Goal: Task Accomplishment & Management: Manage account settings

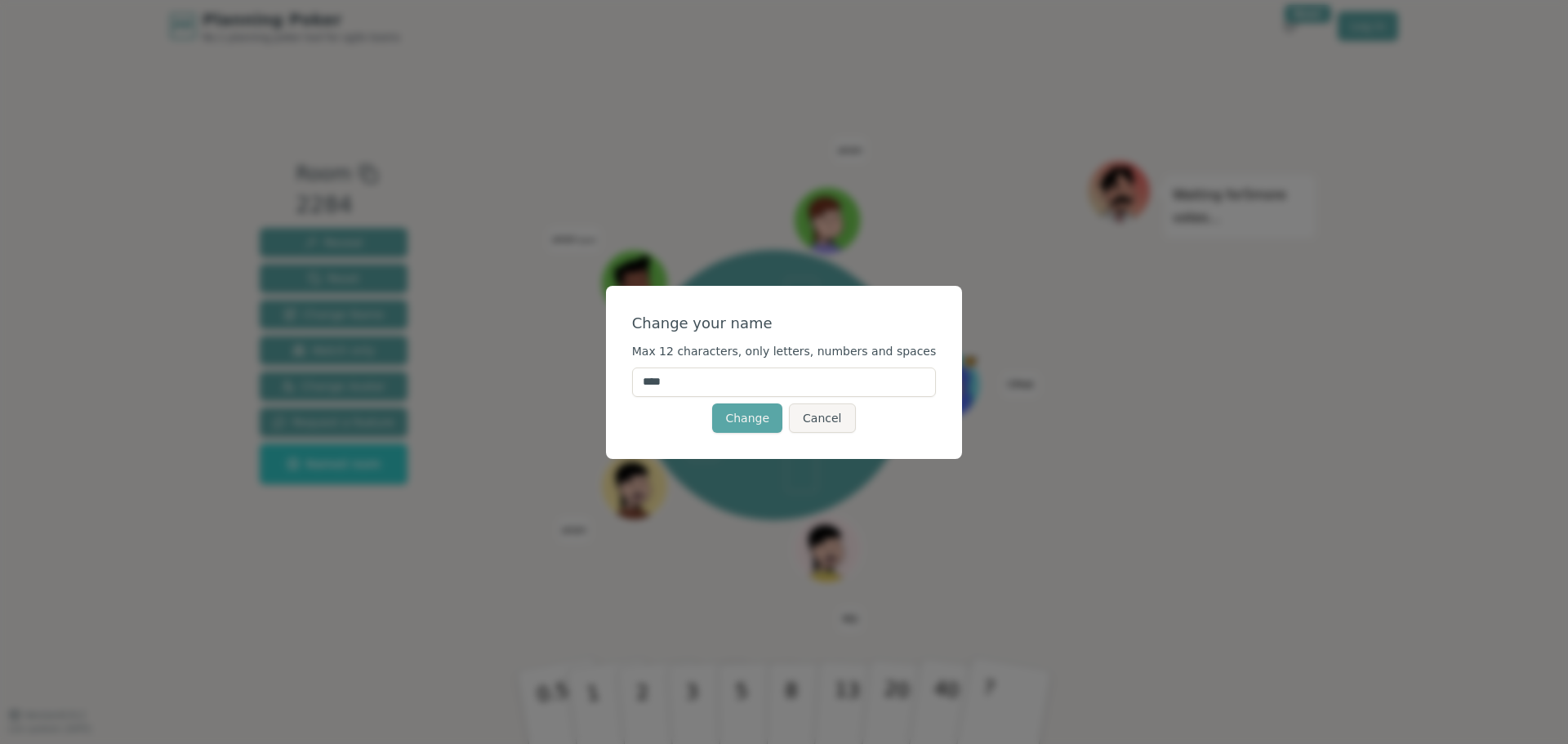
drag, startPoint x: 703, startPoint y: 384, endPoint x: 628, endPoint y: 382, distance: 75.0
click at [631, 381] on div "Change your name Max 12 characters, only letters, numbers and spaces **** Chang…" at bounding box center [785, 372] width 357 height 173
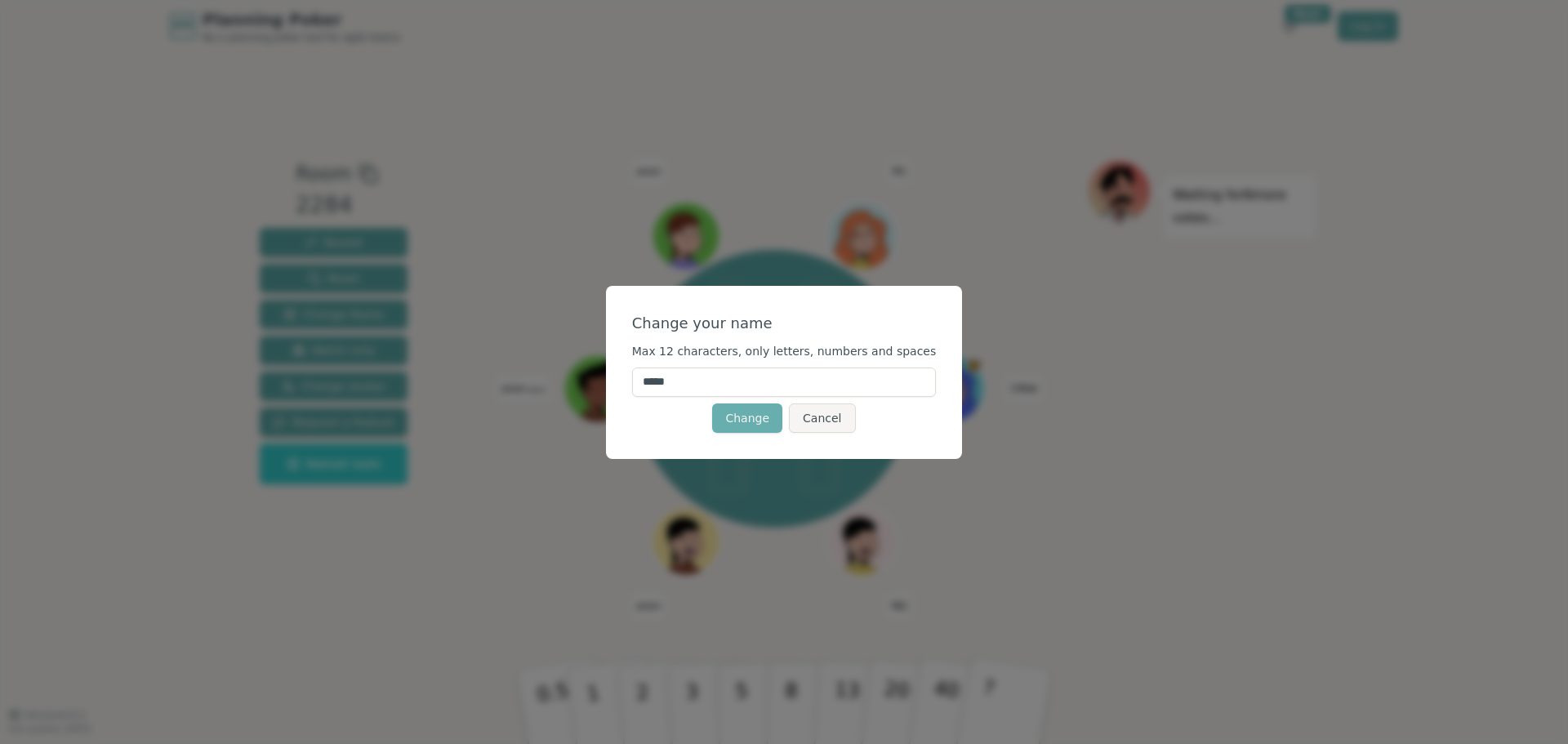
type input "*****"
click at [742, 422] on button "Change" at bounding box center [748, 418] width 70 height 29
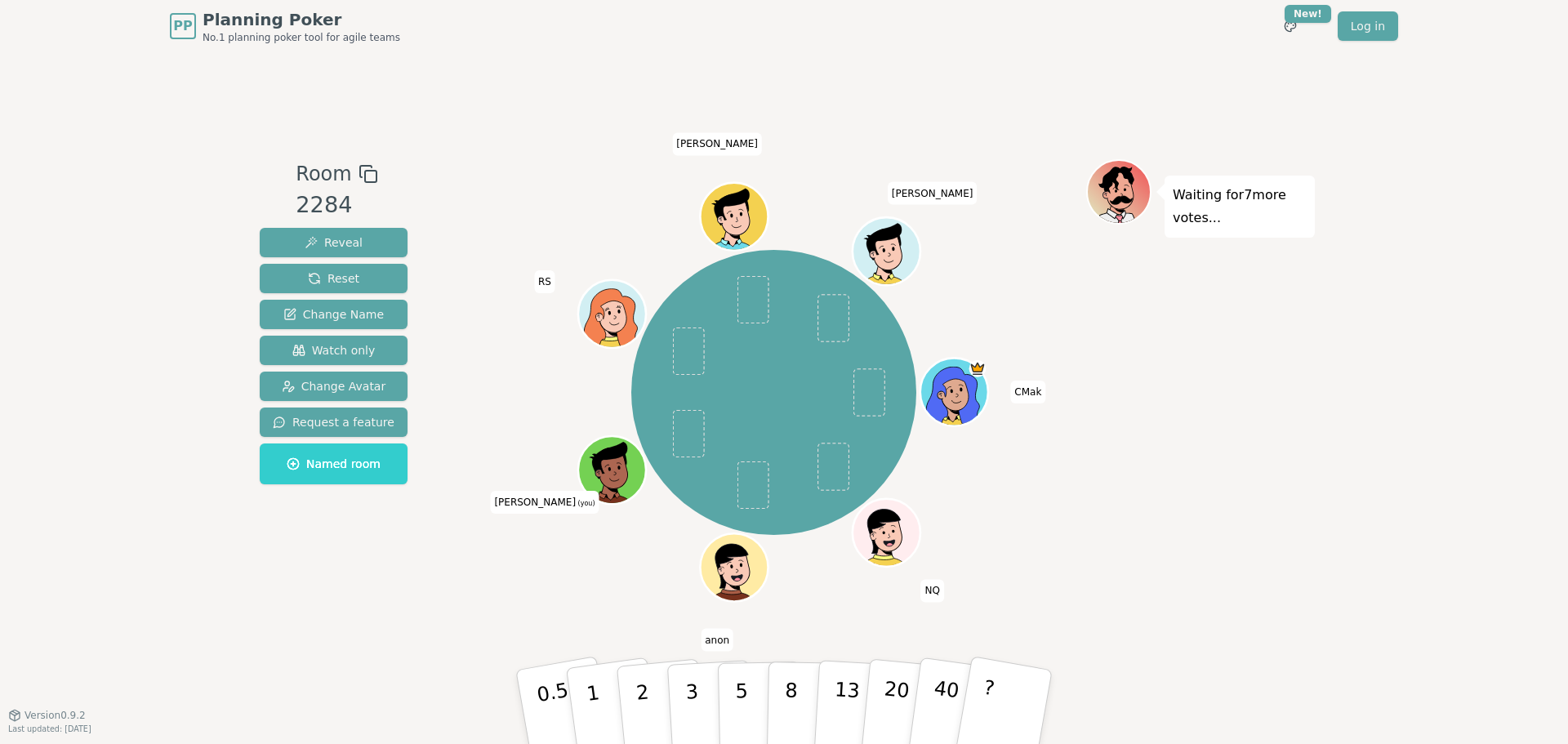
click at [615, 482] on icon at bounding box center [614, 481] width 32 height 12
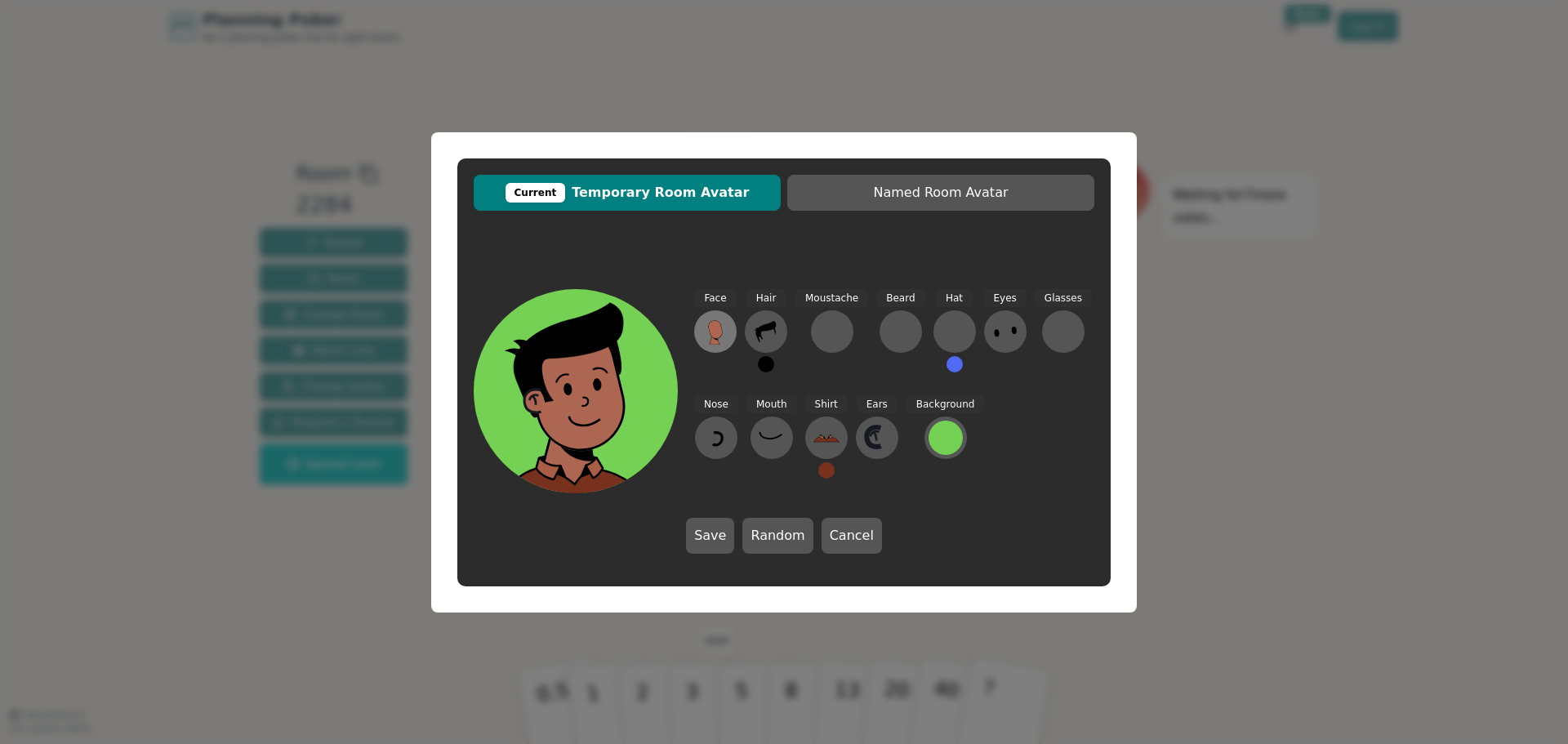
click at [718, 337] on icon at bounding box center [715, 329] width 14 height 18
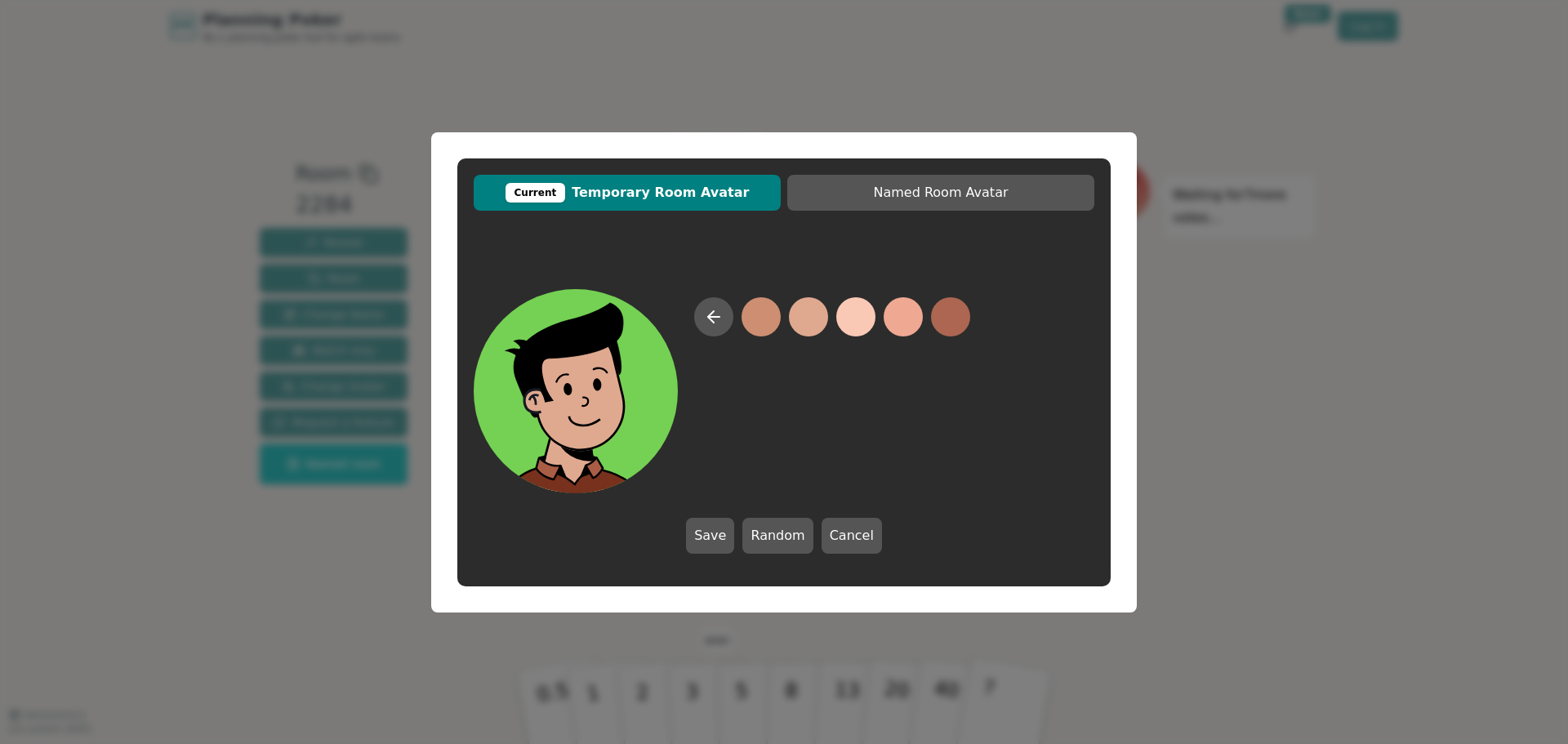
click at [807, 318] on button at bounding box center [808, 317] width 39 height 39
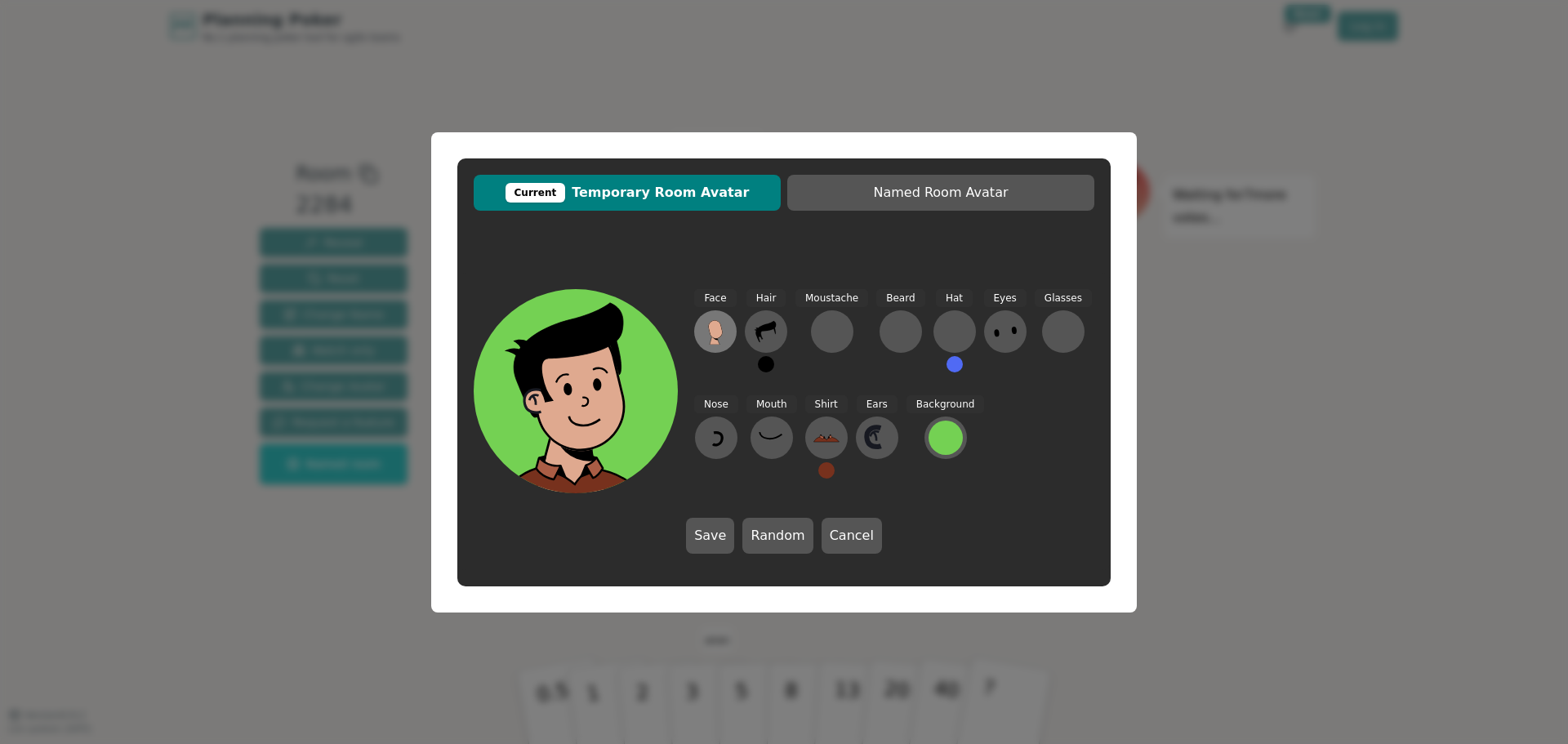
click at [702, 337] on button at bounding box center [716, 332] width 43 height 43
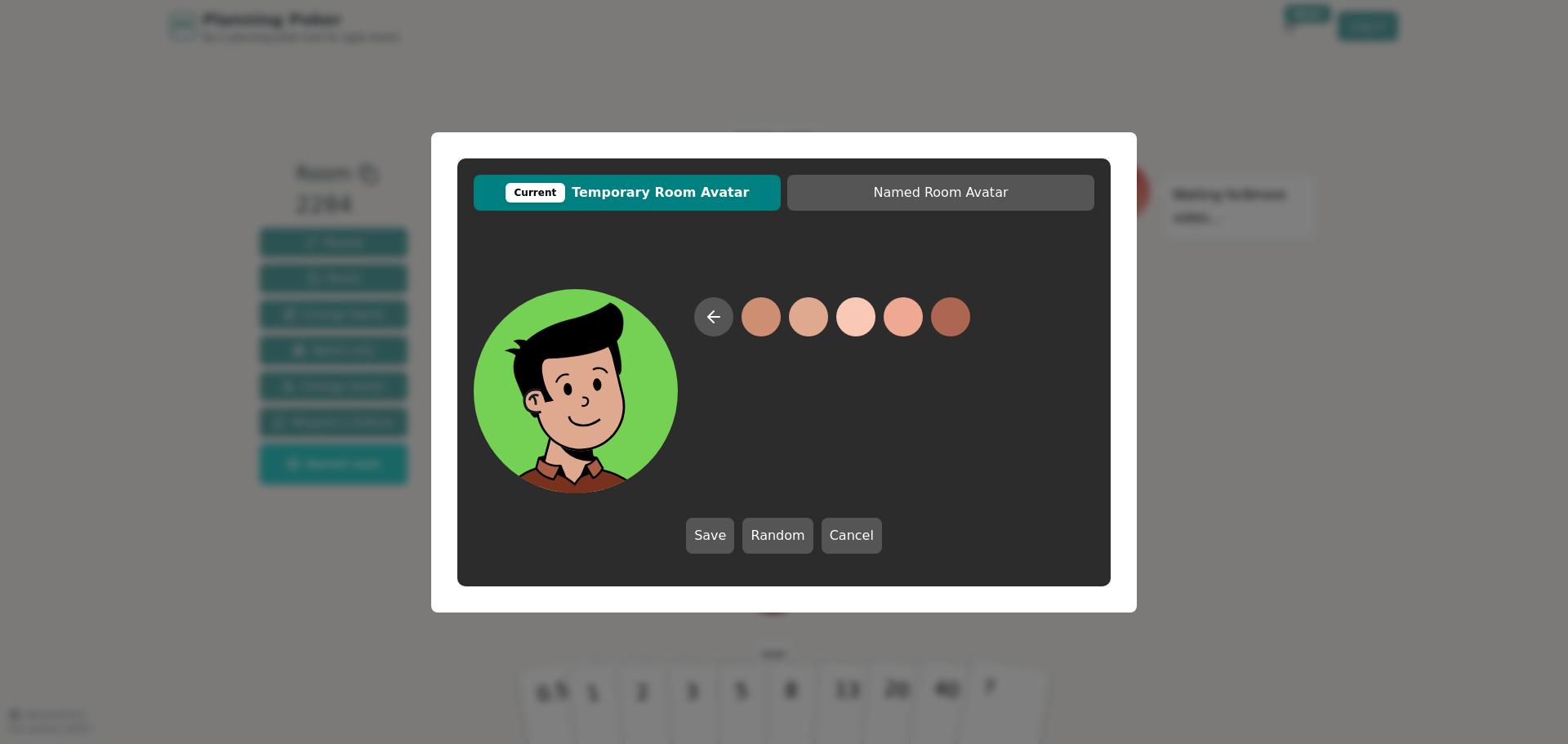
click at [805, 317] on button at bounding box center [808, 317] width 39 height 39
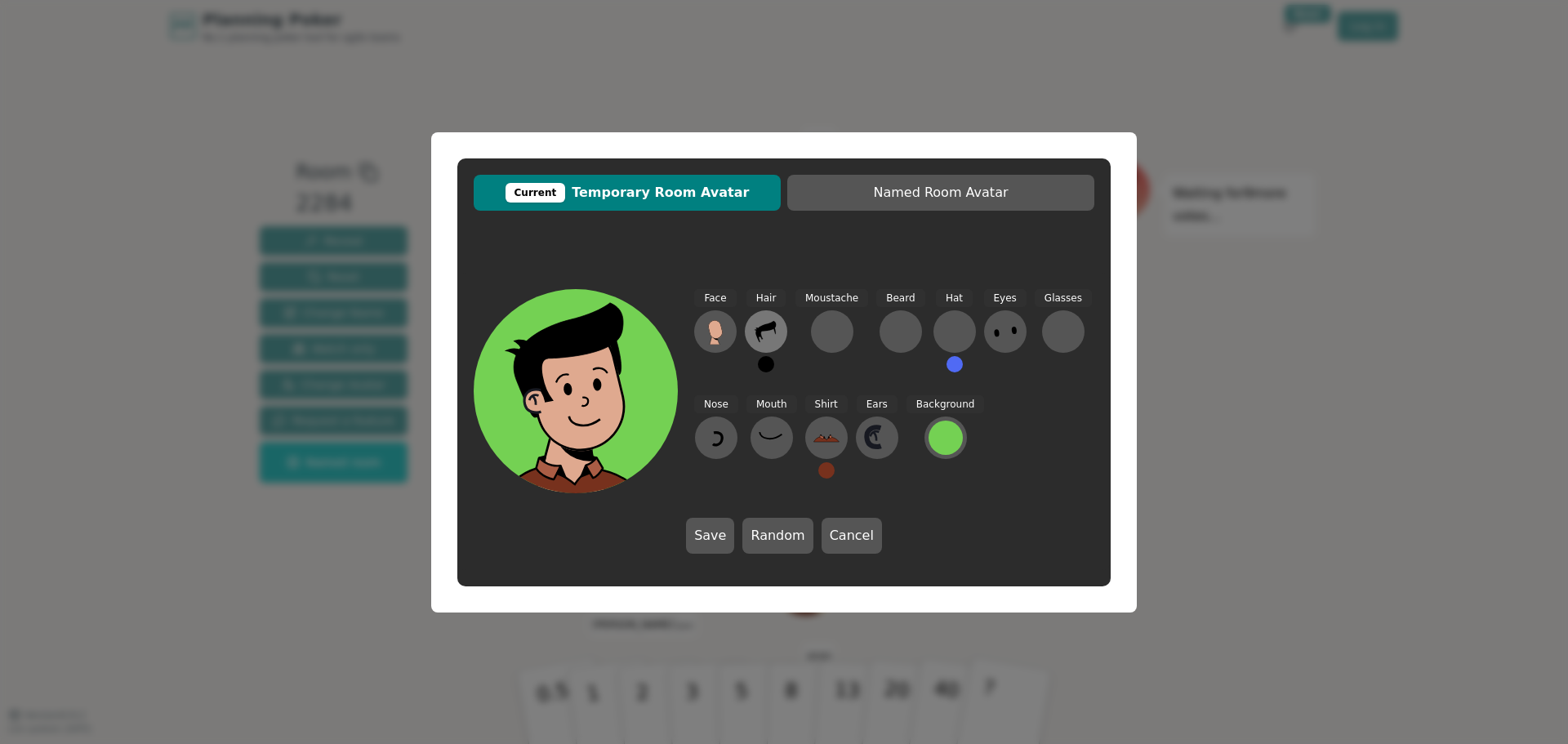
click at [765, 336] on icon at bounding box center [765, 331] width 26 height 26
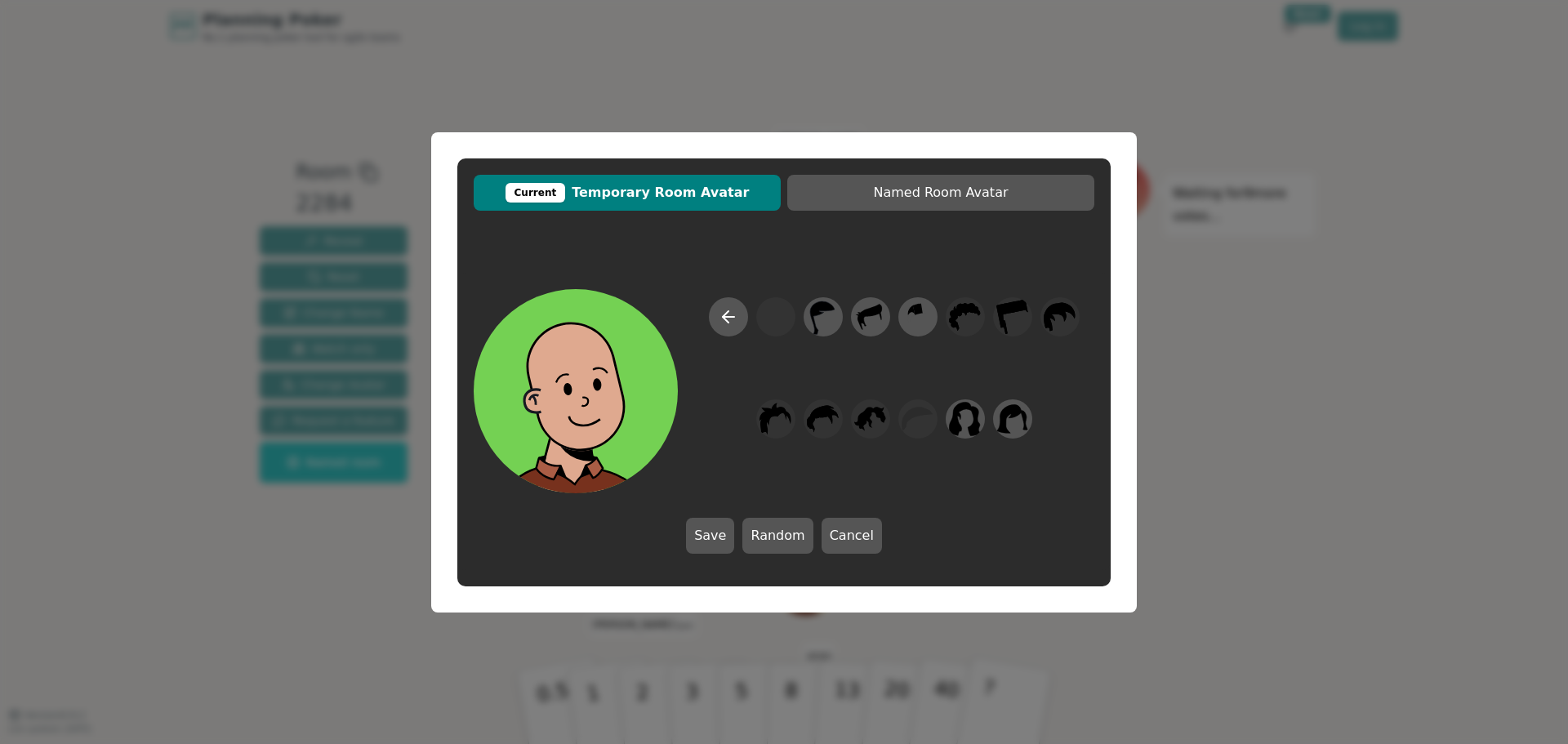
click at [777, 372] on div at bounding box center [894, 395] width 400 height 196
click at [724, 323] on icon at bounding box center [728, 317] width 20 height 20
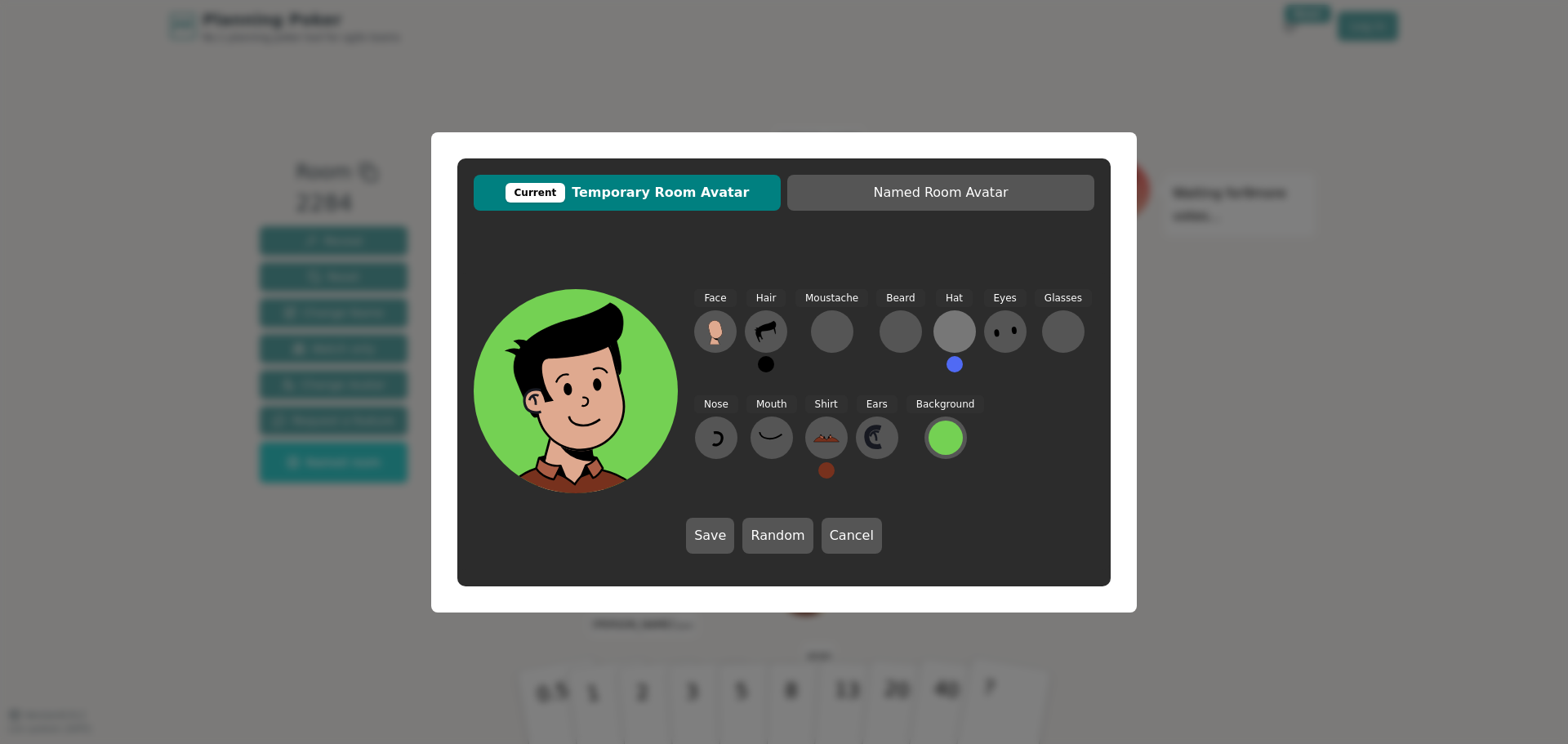
click at [952, 333] on div at bounding box center [955, 331] width 26 height 26
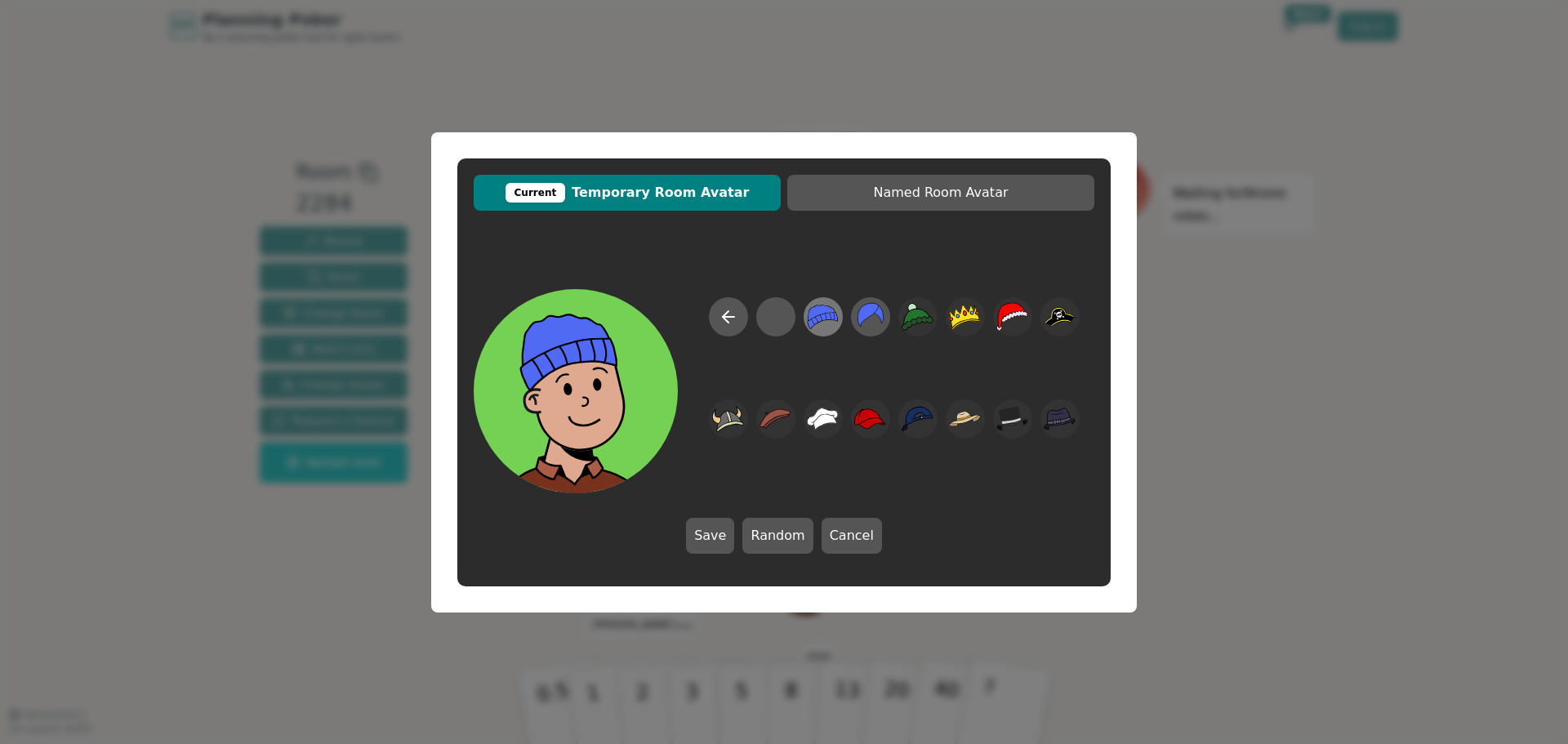
click at [818, 314] on icon at bounding box center [823, 316] width 30 height 23
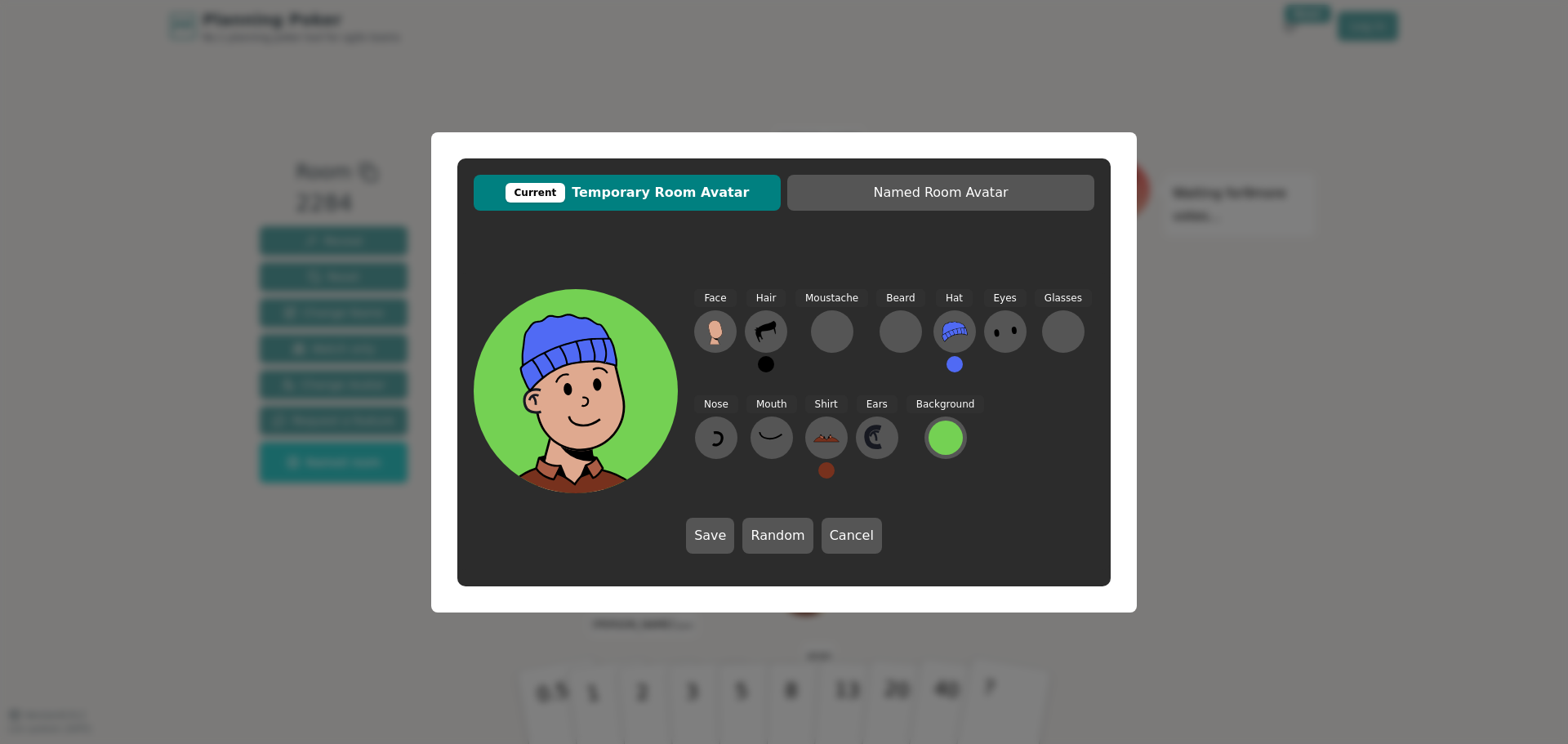
click at [1003, 334] on icon at bounding box center [1006, 331] width 26 height 26
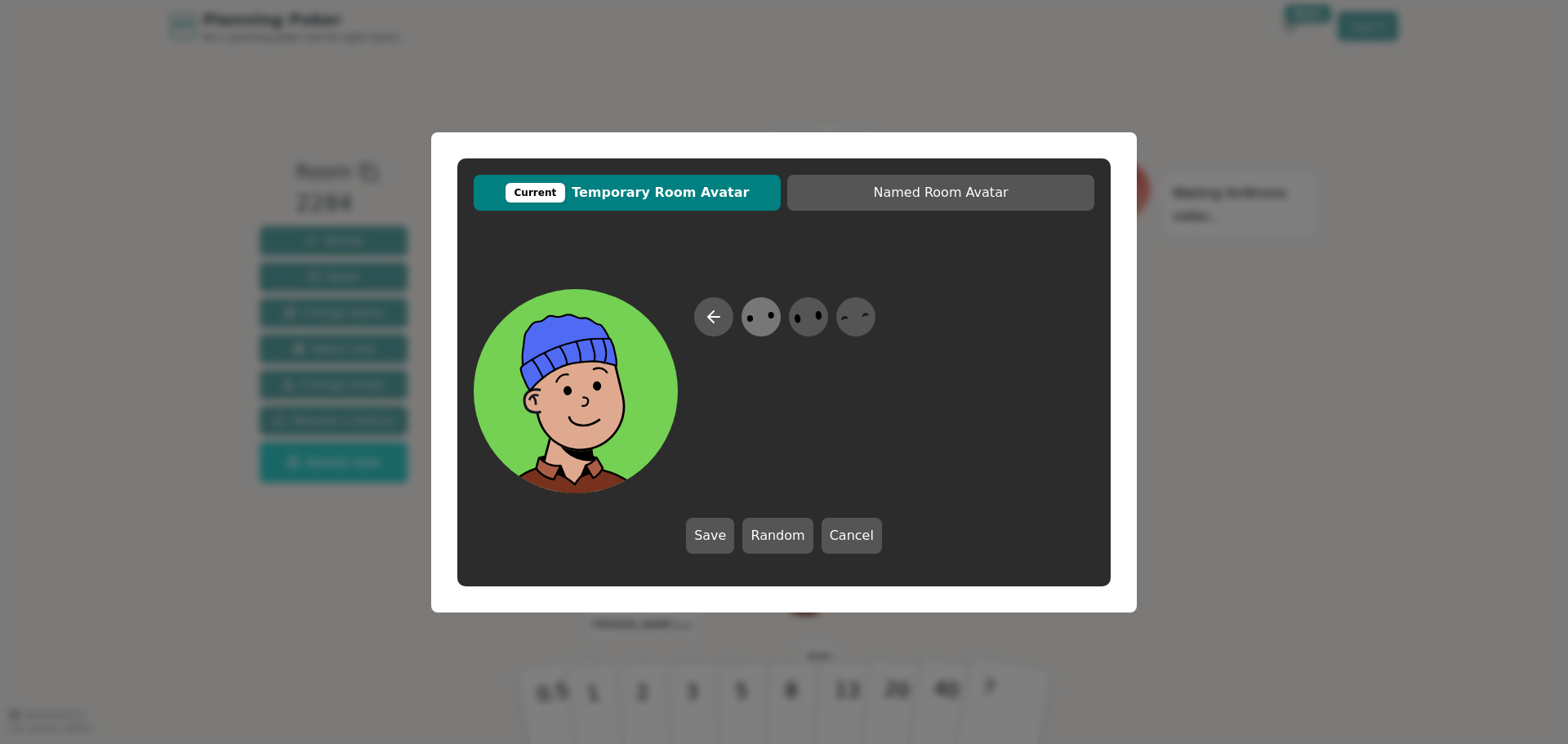
click at [763, 313] on icon at bounding box center [761, 316] width 32 height 37
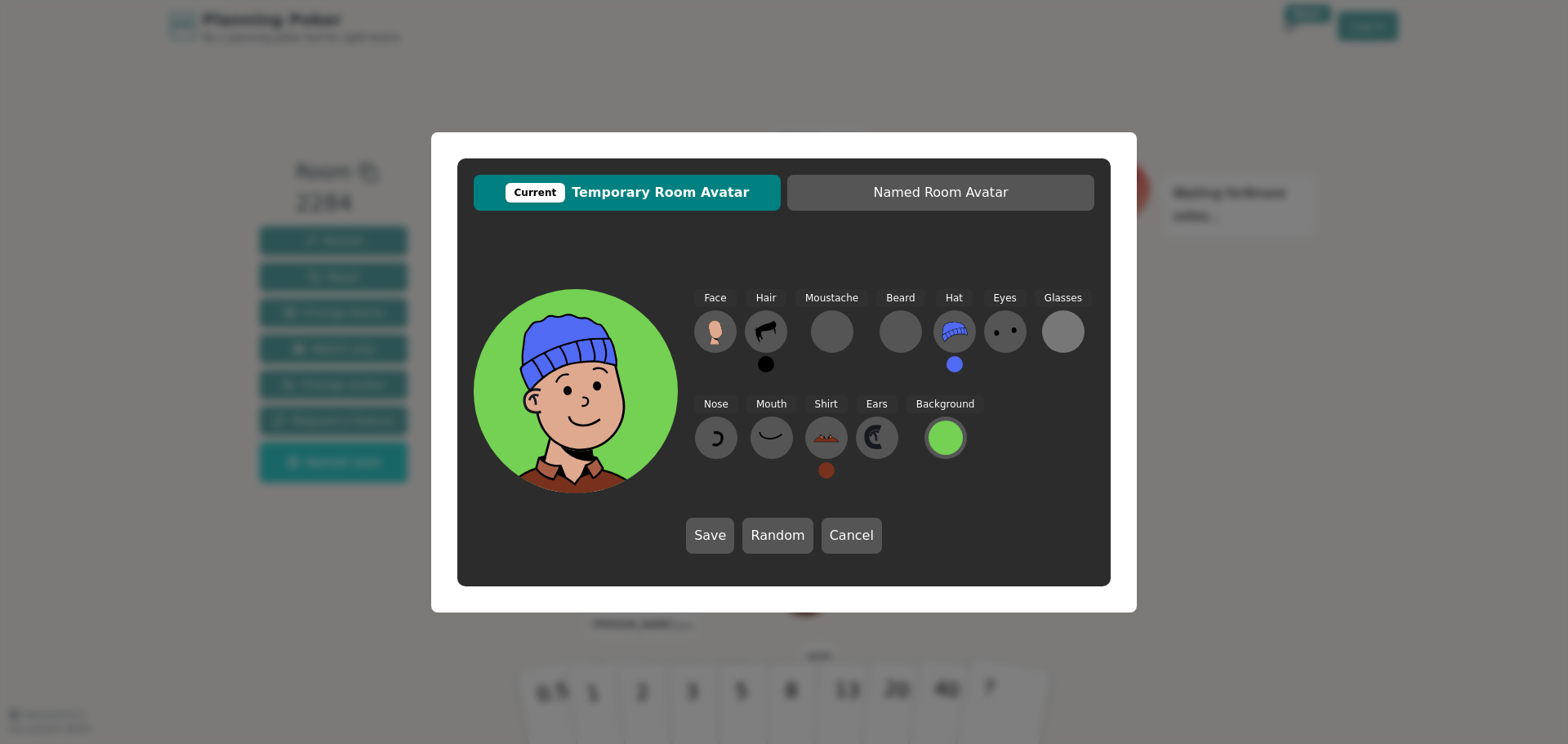
click at [1058, 329] on div at bounding box center [1063, 331] width 26 height 26
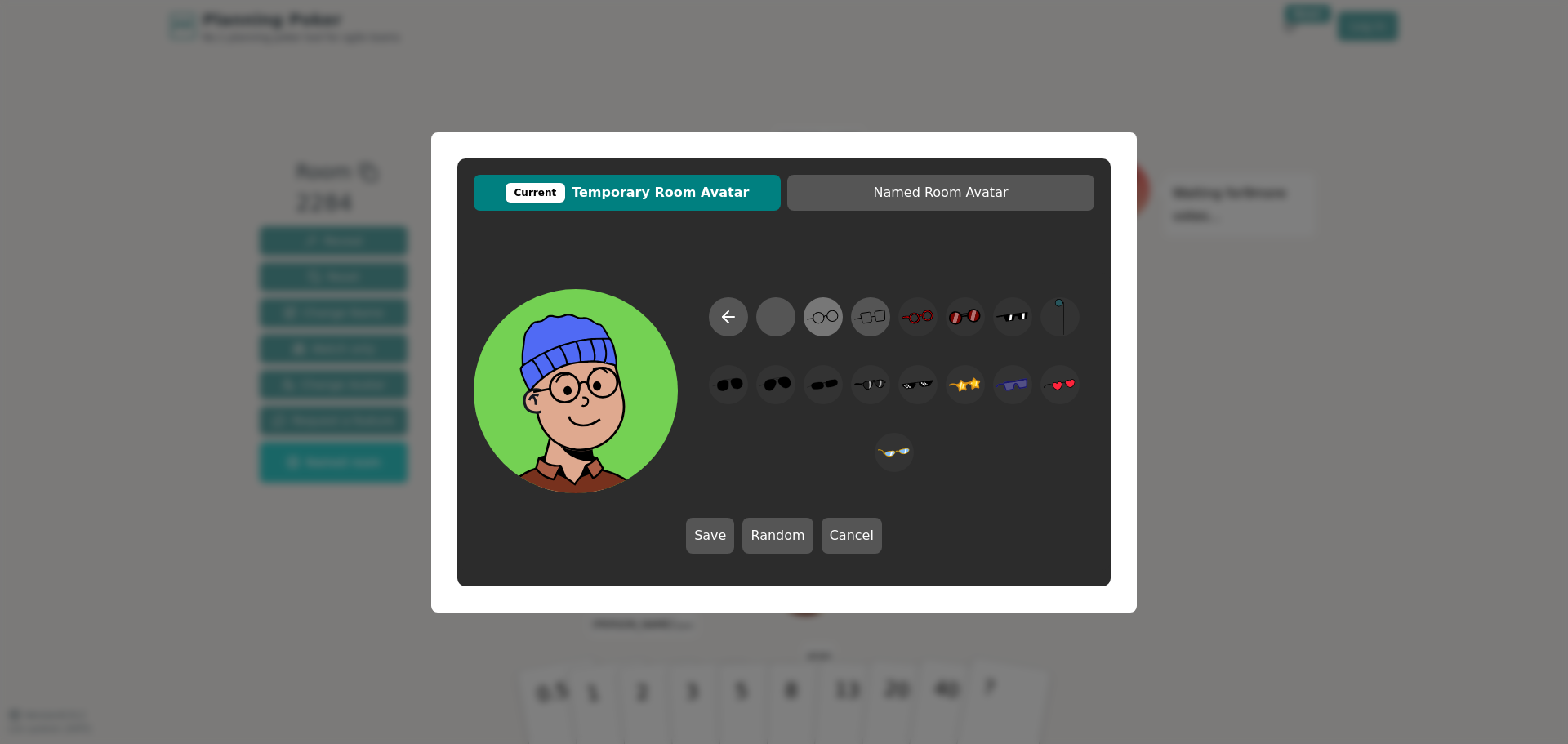
click at [823, 322] on circle at bounding box center [818, 317] width 11 height 11
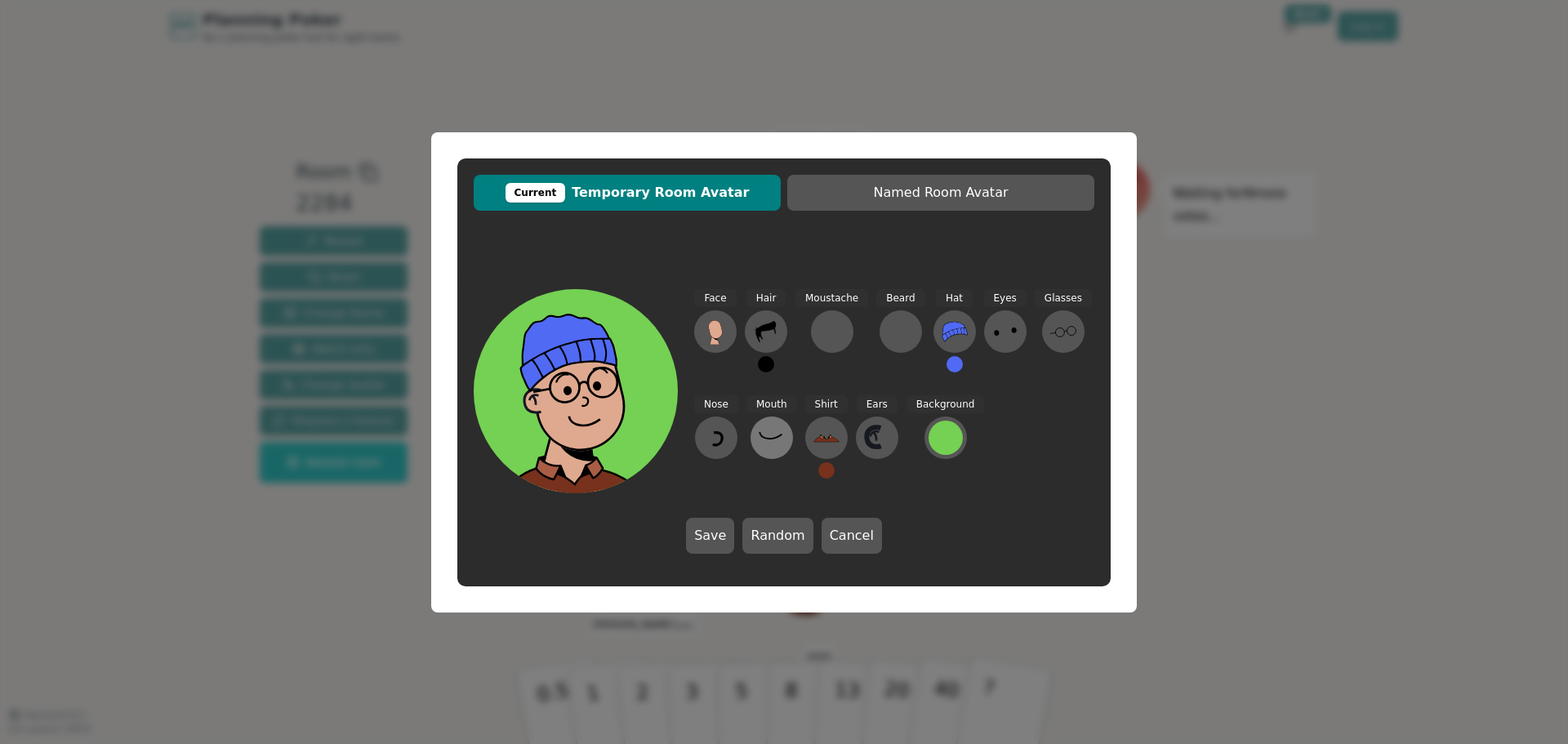
click at [767, 437] on icon at bounding box center [771, 437] width 26 height 26
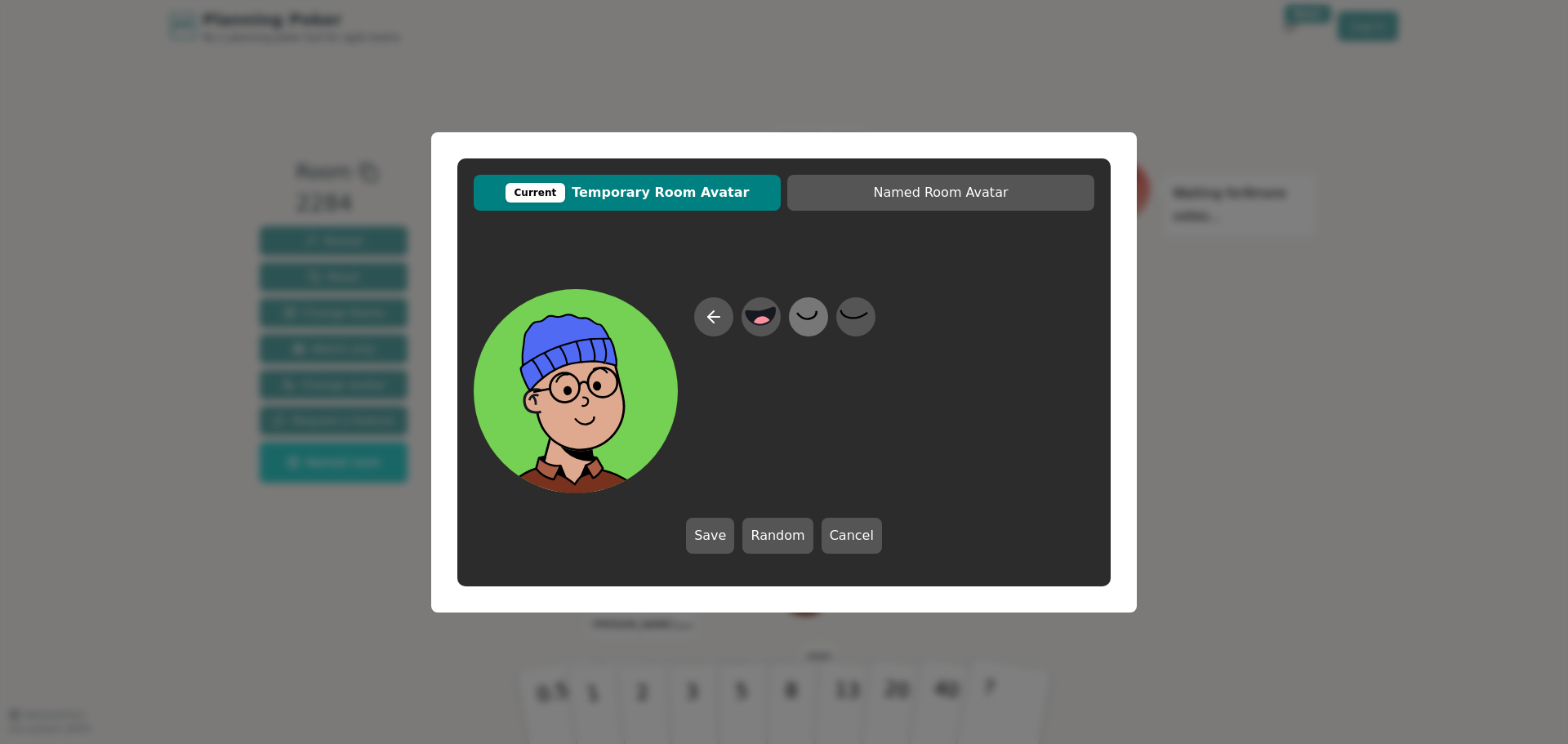
click at [812, 322] on icon at bounding box center [808, 316] width 32 height 37
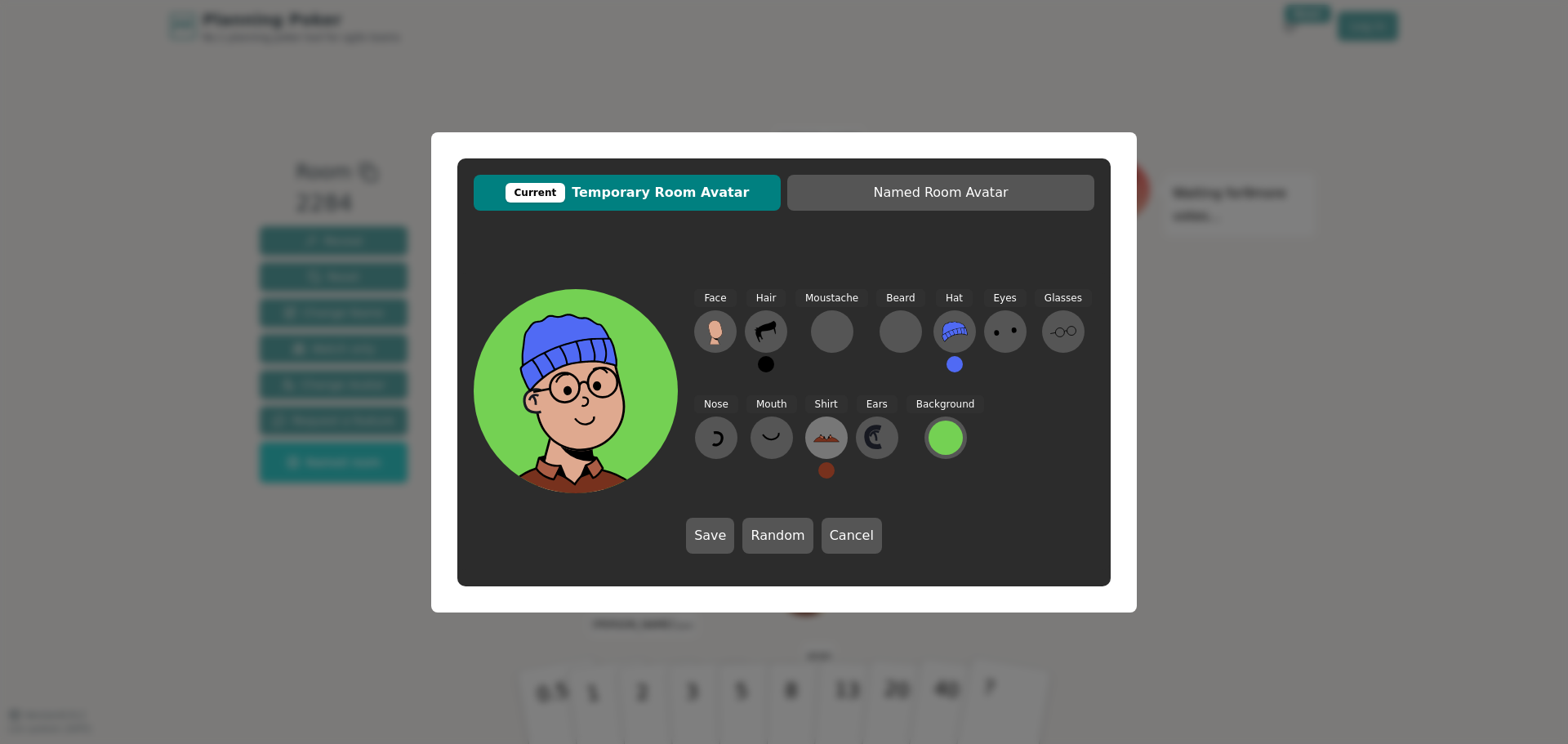
click at [823, 448] on icon at bounding box center [826, 437] width 26 height 26
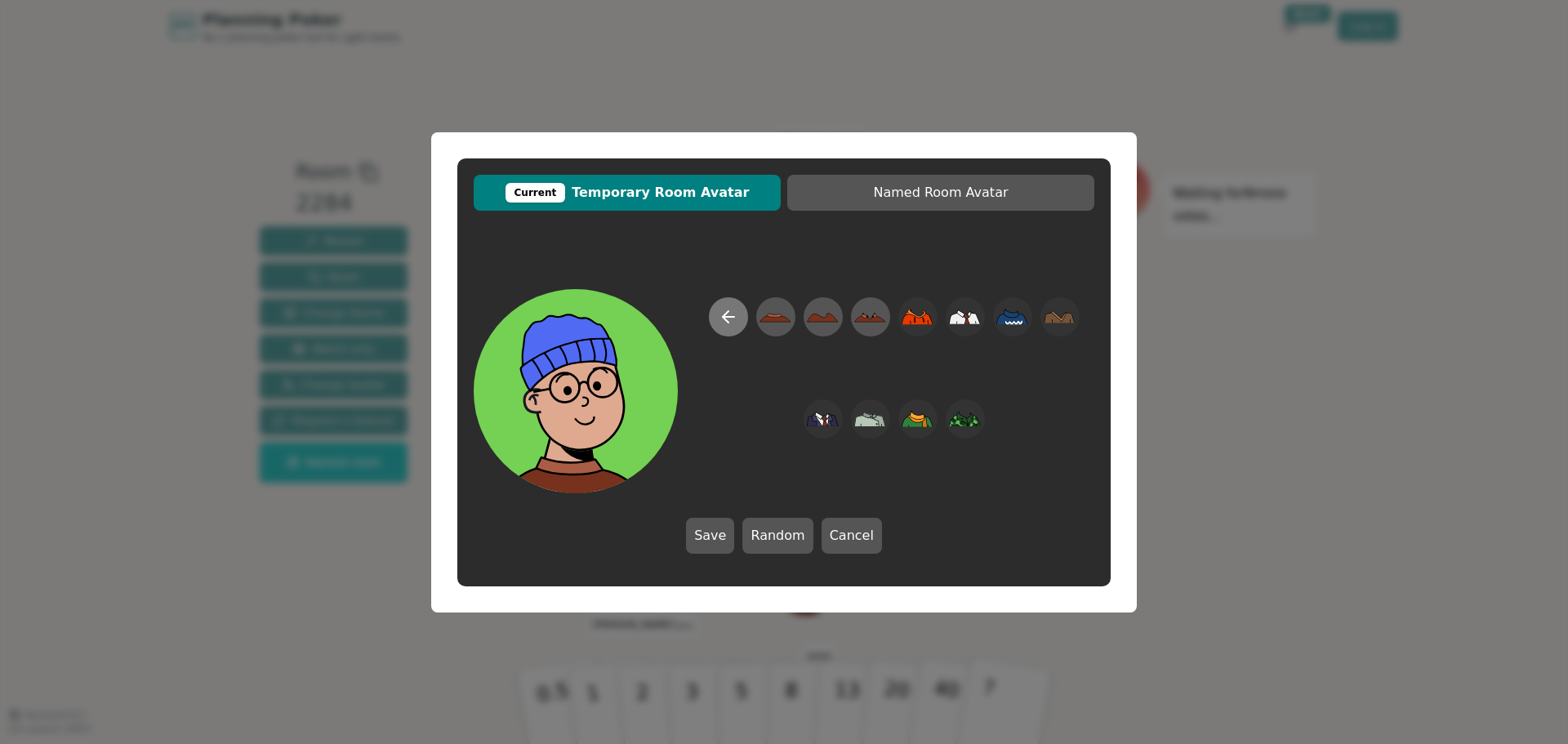
click at [726, 312] on icon at bounding box center [725, 317] width 6 height 12
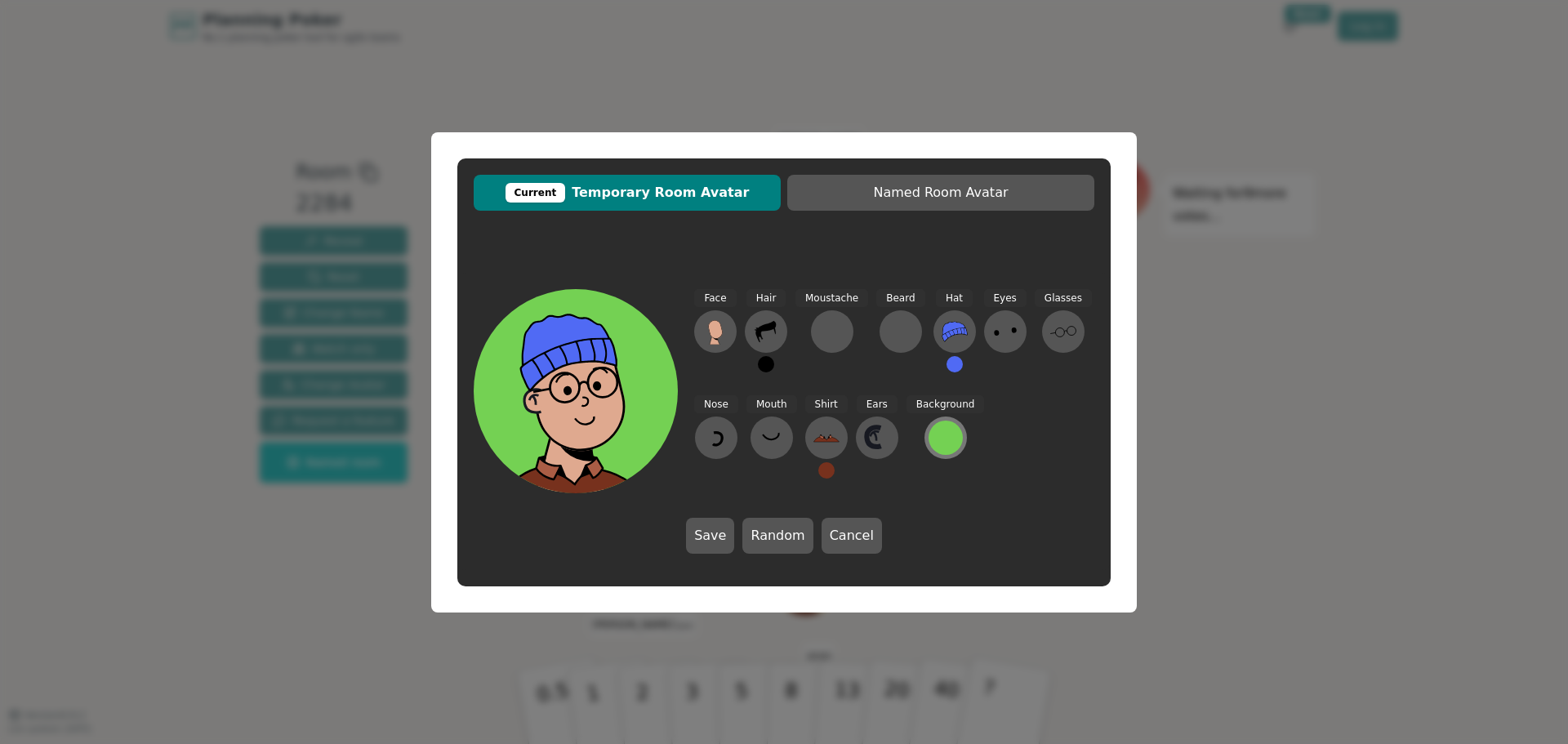
click at [933, 440] on div at bounding box center [945, 437] width 34 height 34
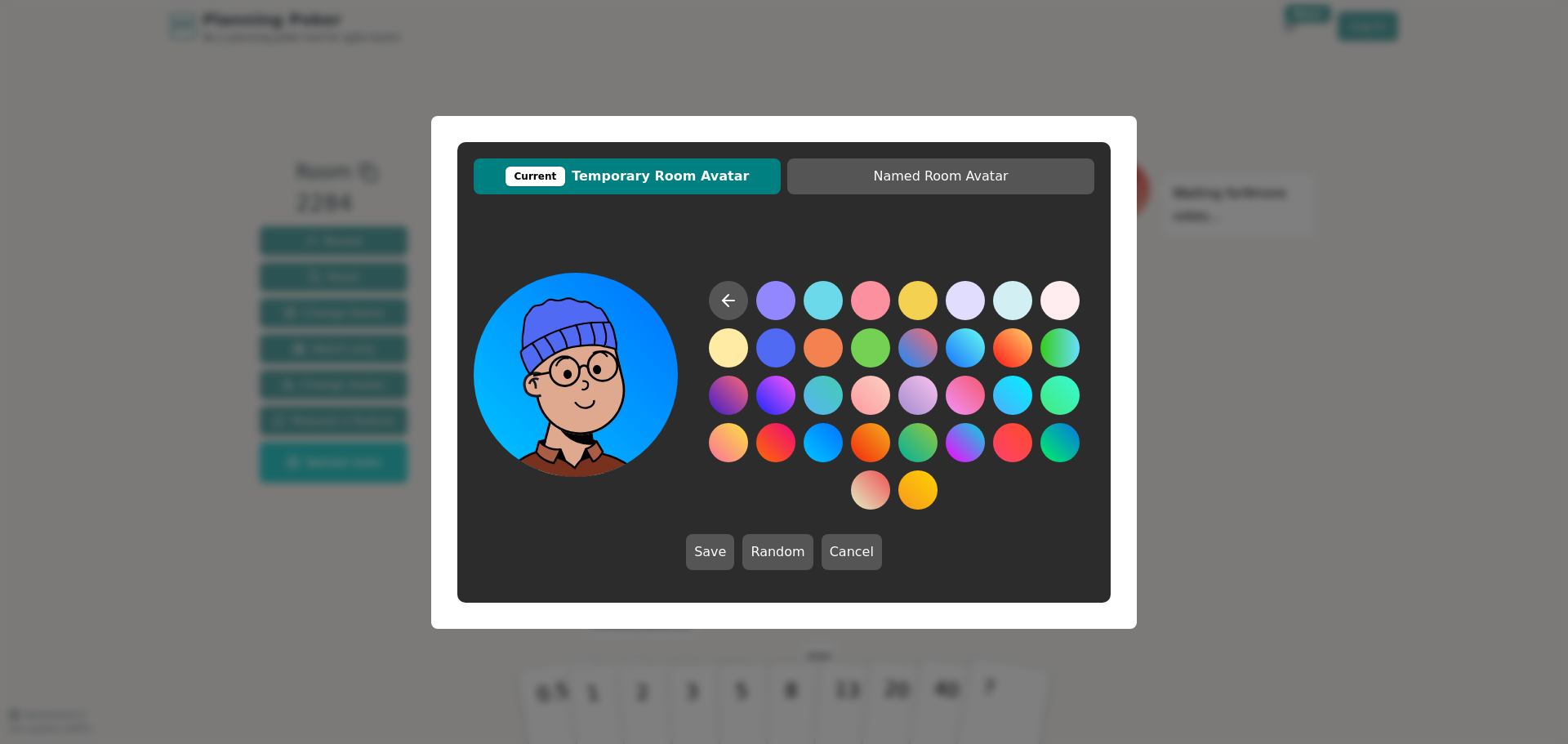
click at [818, 446] on button at bounding box center [823, 442] width 39 height 39
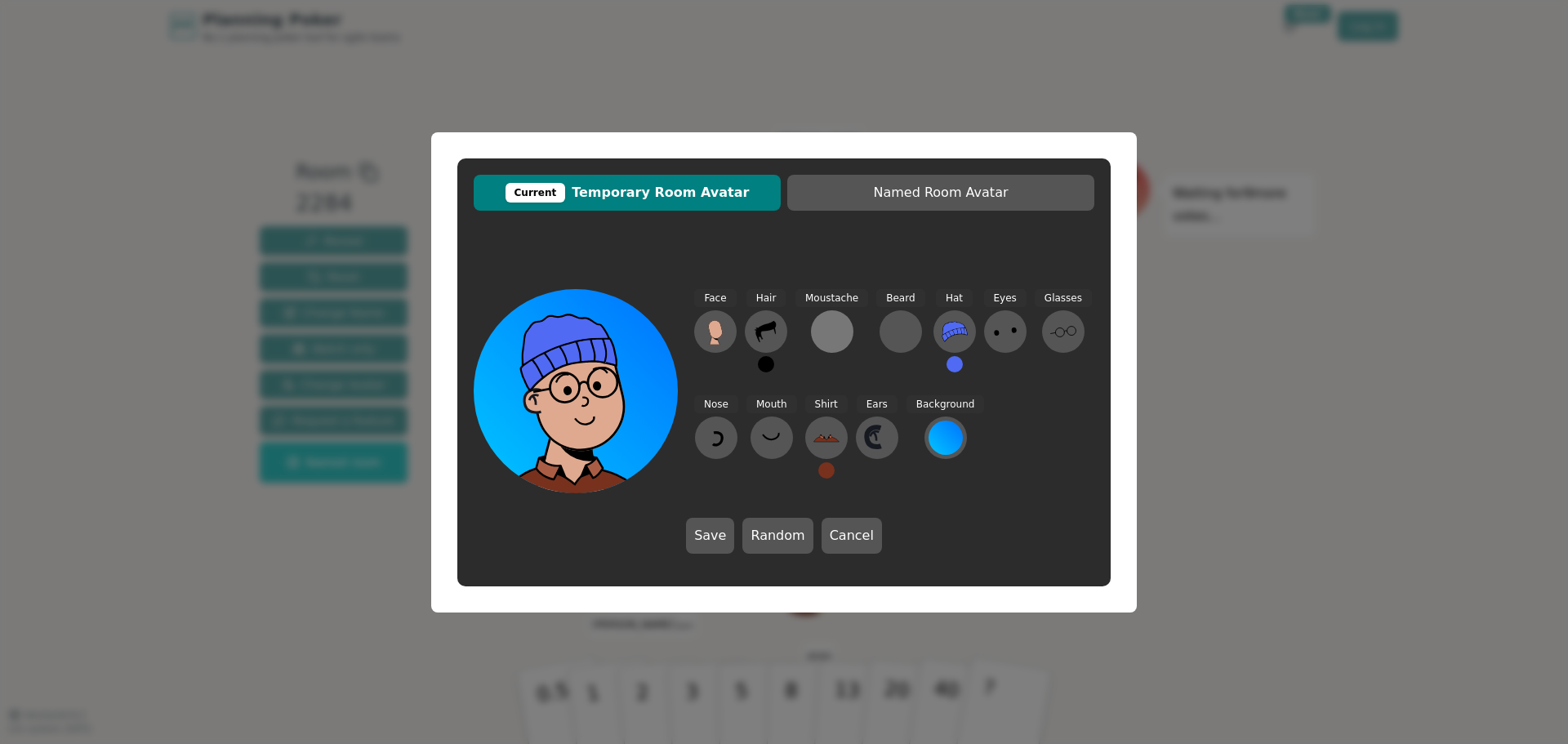
click at [830, 326] on div at bounding box center [832, 331] width 26 height 26
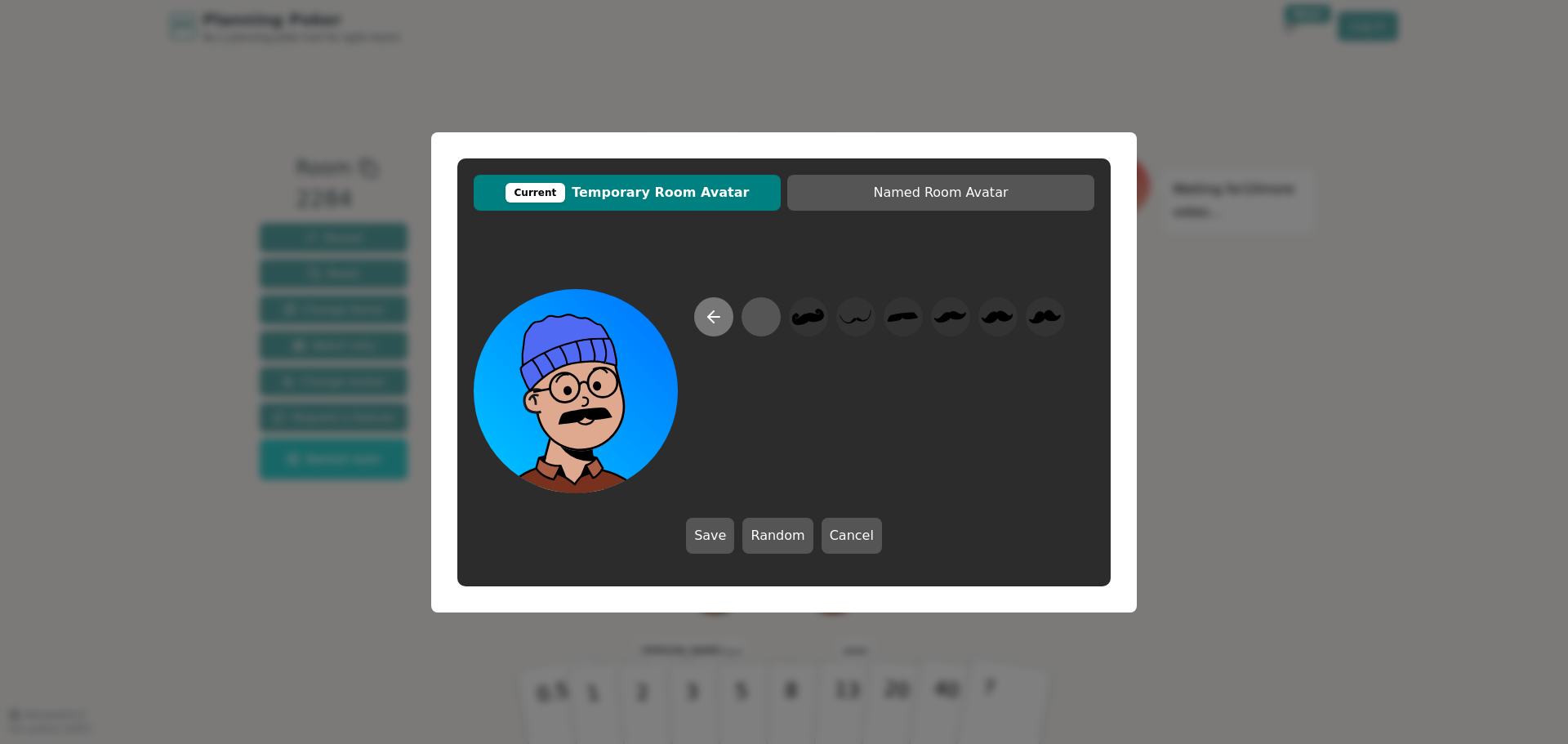
click at [714, 317] on icon at bounding box center [714, 317] width 12 height 0
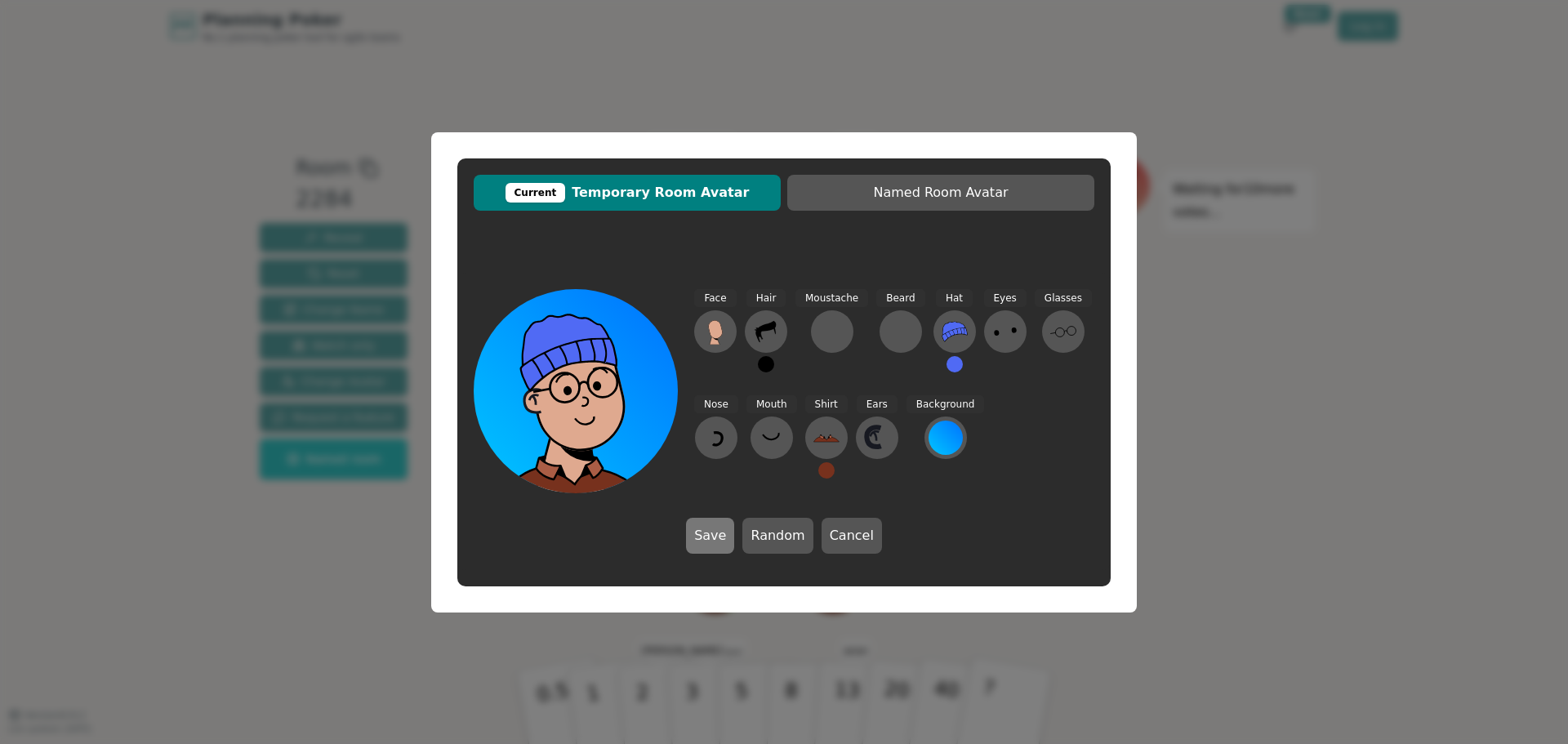
click at [712, 547] on button "Save" at bounding box center [710, 535] width 48 height 36
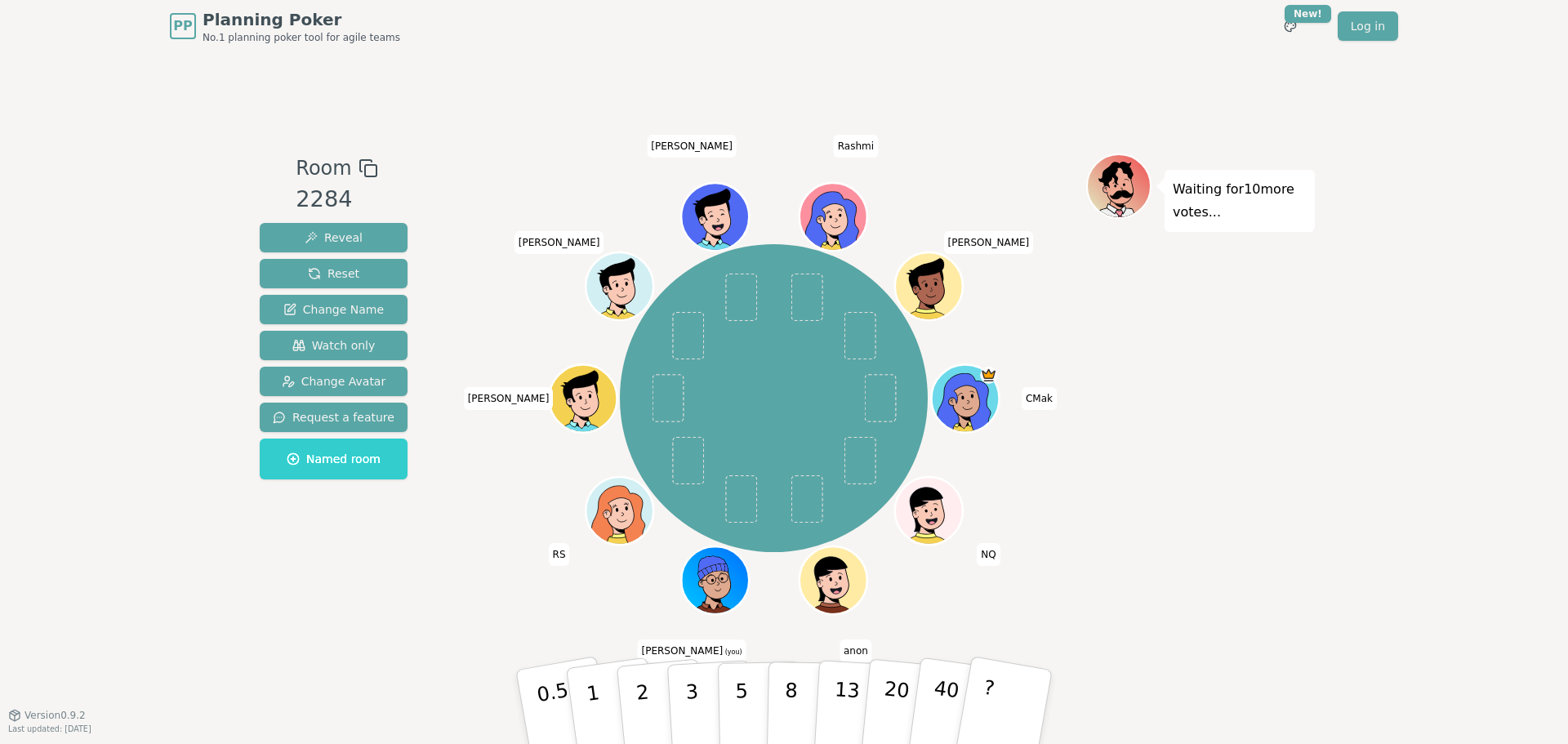
click at [289, 606] on div "Room 2284 Reveal Reset Change Name Watch only Change Avatar Request a feature N…" at bounding box center [333, 383] width 161 height 460
click at [426, 605] on div "Room 2284 Reveal Reset Change Name Watch only Change Avatar Request a feature N…" at bounding box center [784, 383] width 1062 height 460
click at [447, 585] on div "Room 2284 Reveal Reset Change Name Watch only Change Avatar Request a feature N…" at bounding box center [784, 383] width 1062 height 460
click at [591, 718] on p "1" at bounding box center [595, 709] width 24 height 89
click at [734, 703] on button "5" at bounding box center [760, 707] width 84 height 124
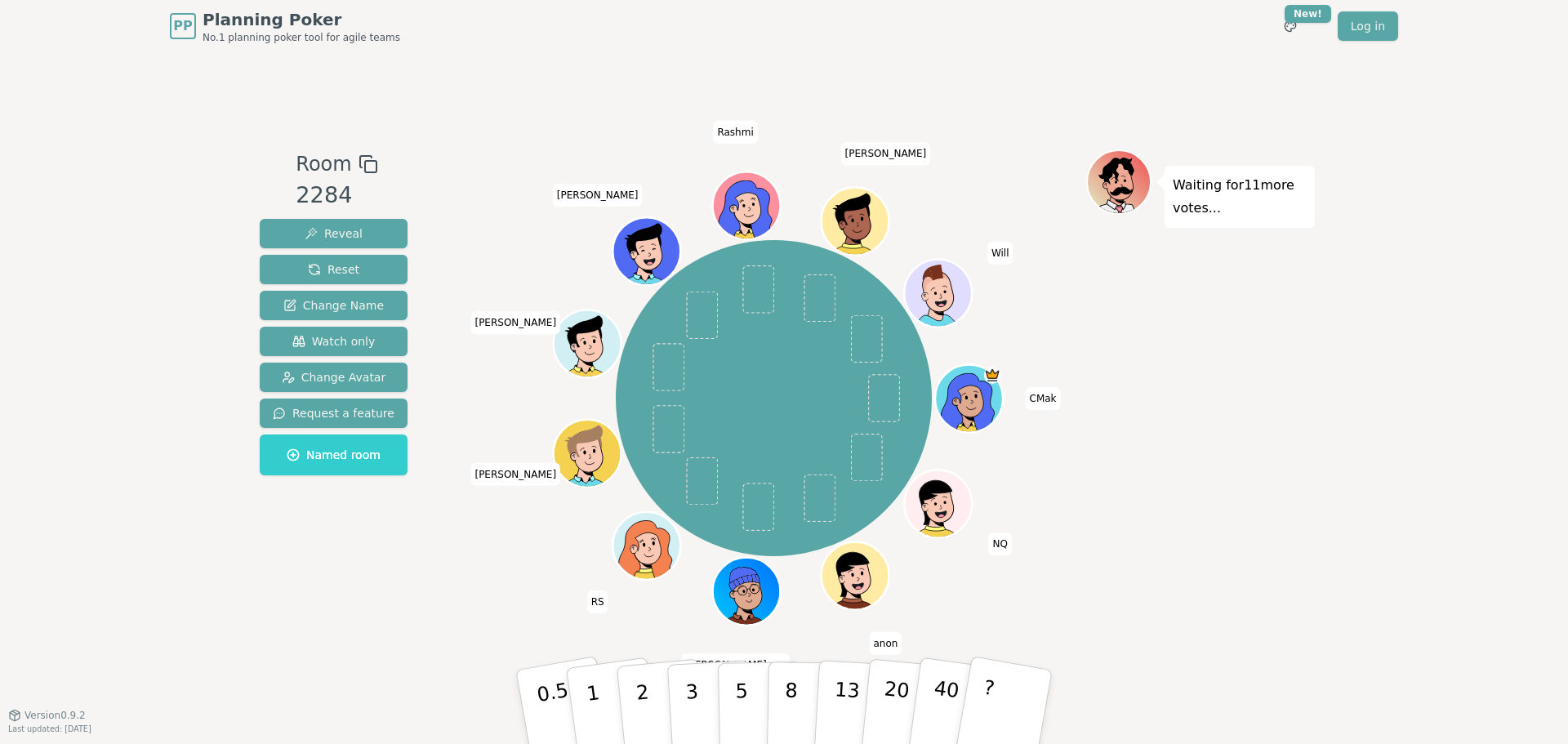
click at [336, 644] on div "Room 2284 Reveal Reset Change Name Watch only Change Avatar Request a feature N…" at bounding box center [784, 384] width 1062 height 663
click at [313, 617] on div "Room 2284 Reveal Reset Change Name Watch only Change Avatar Request a feature N…" at bounding box center [333, 383] width 161 height 468
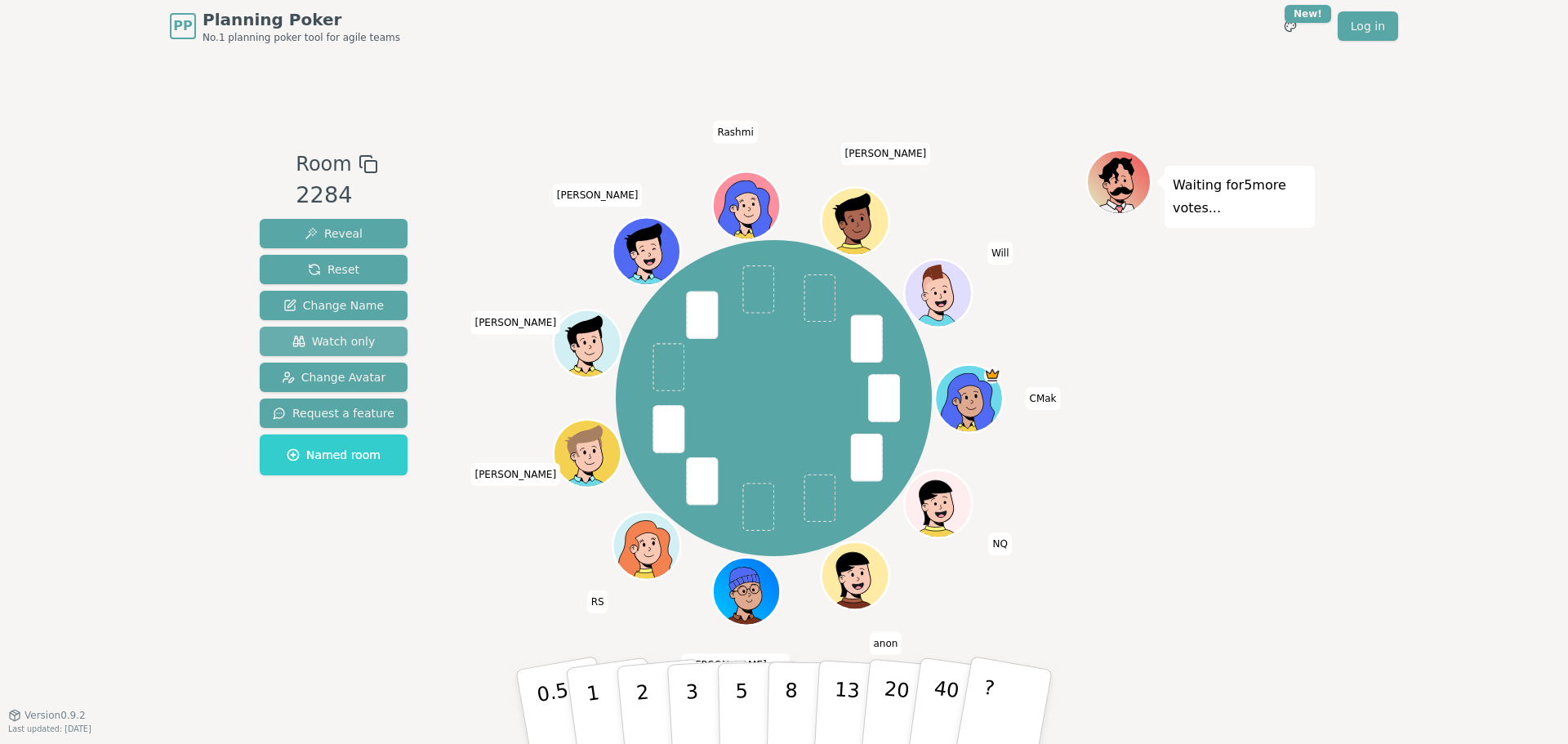
click at [326, 343] on span "Watch only" at bounding box center [334, 341] width 83 height 17
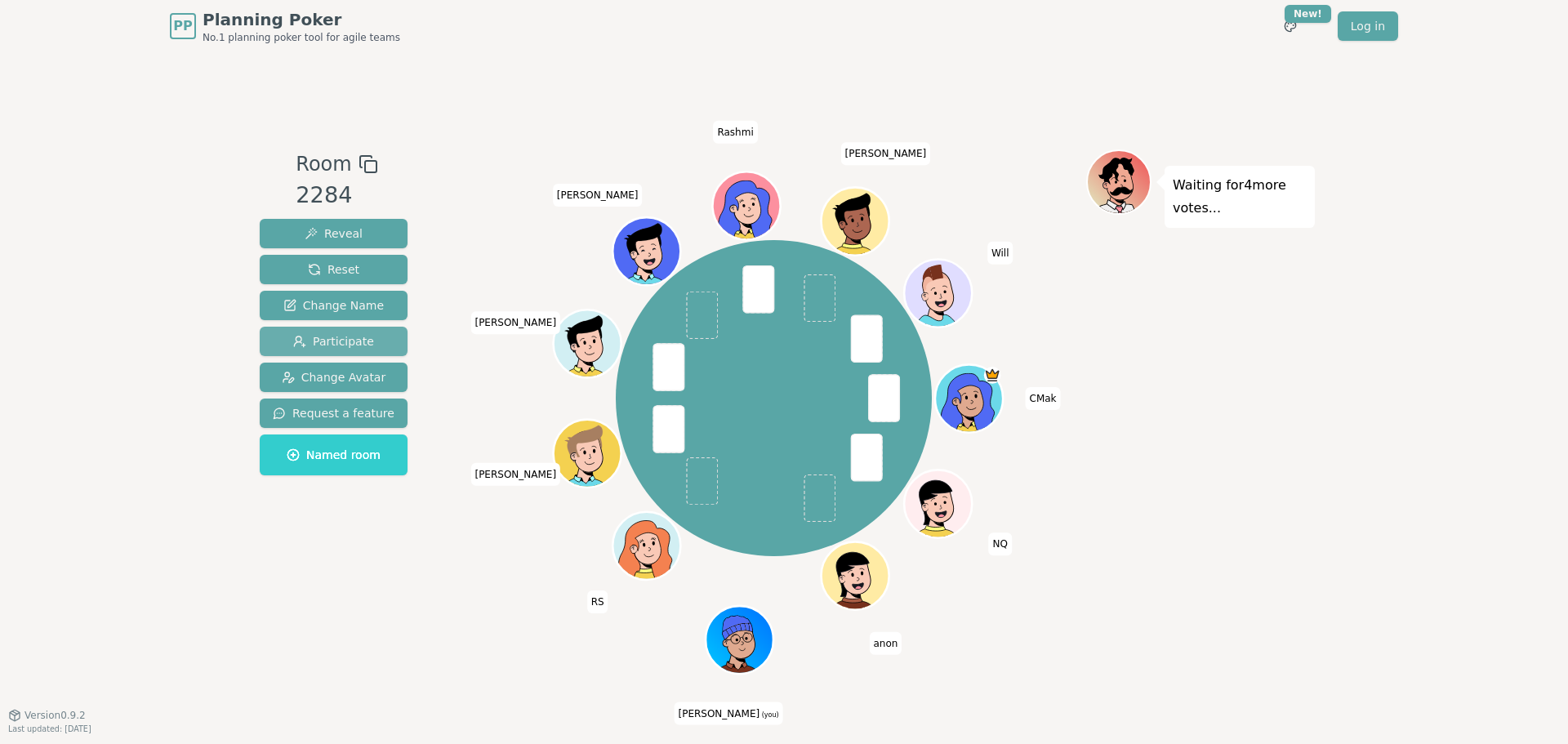
click at [352, 337] on span "Participate" at bounding box center [333, 341] width 81 height 17
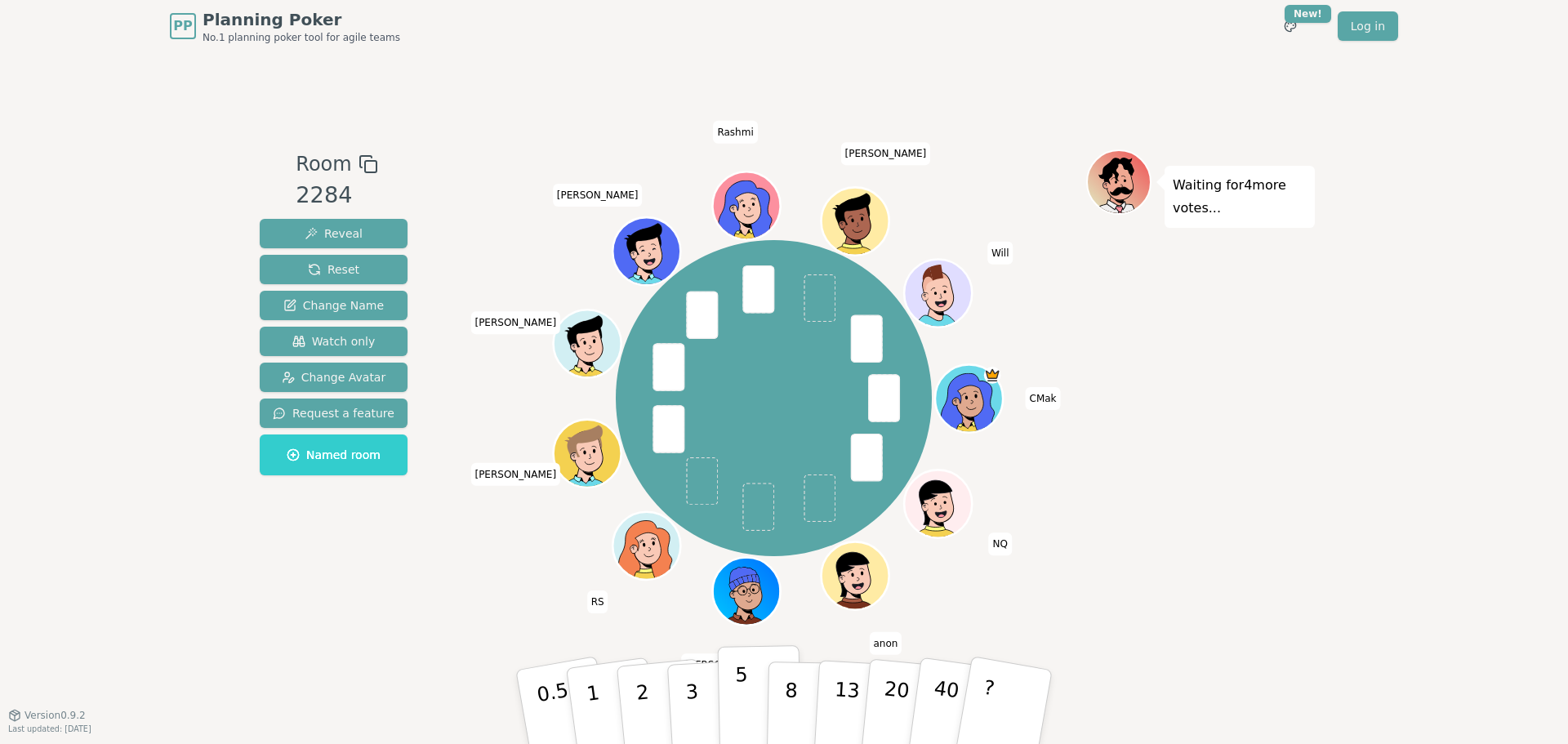
click at [732, 681] on button "5" at bounding box center [760, 707] width 84 height 124
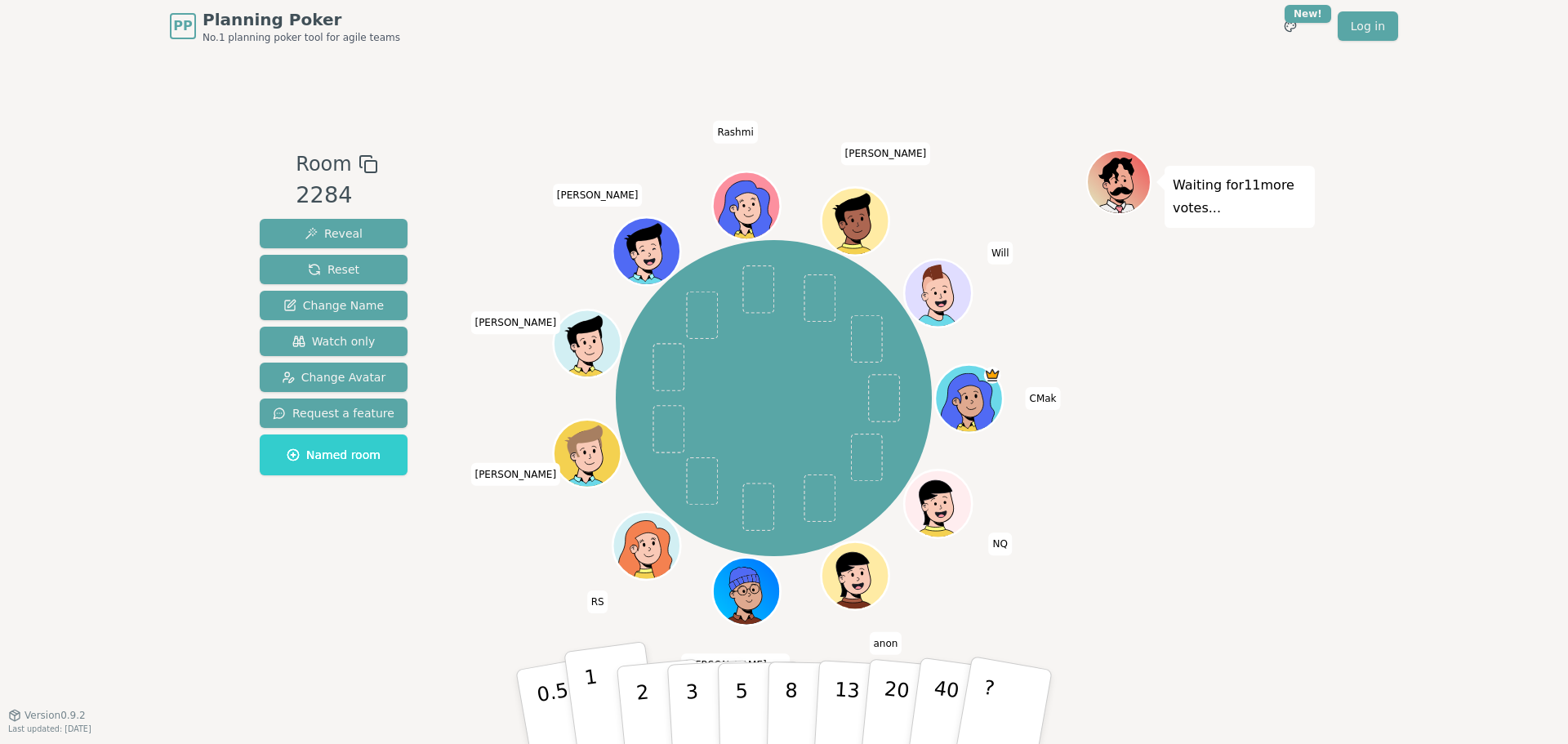
click at [600, 706] on button "1" at bounding box center [612, 708] width 98 height 133
